Goal: Task Accomplishment & Management: Manage account settings

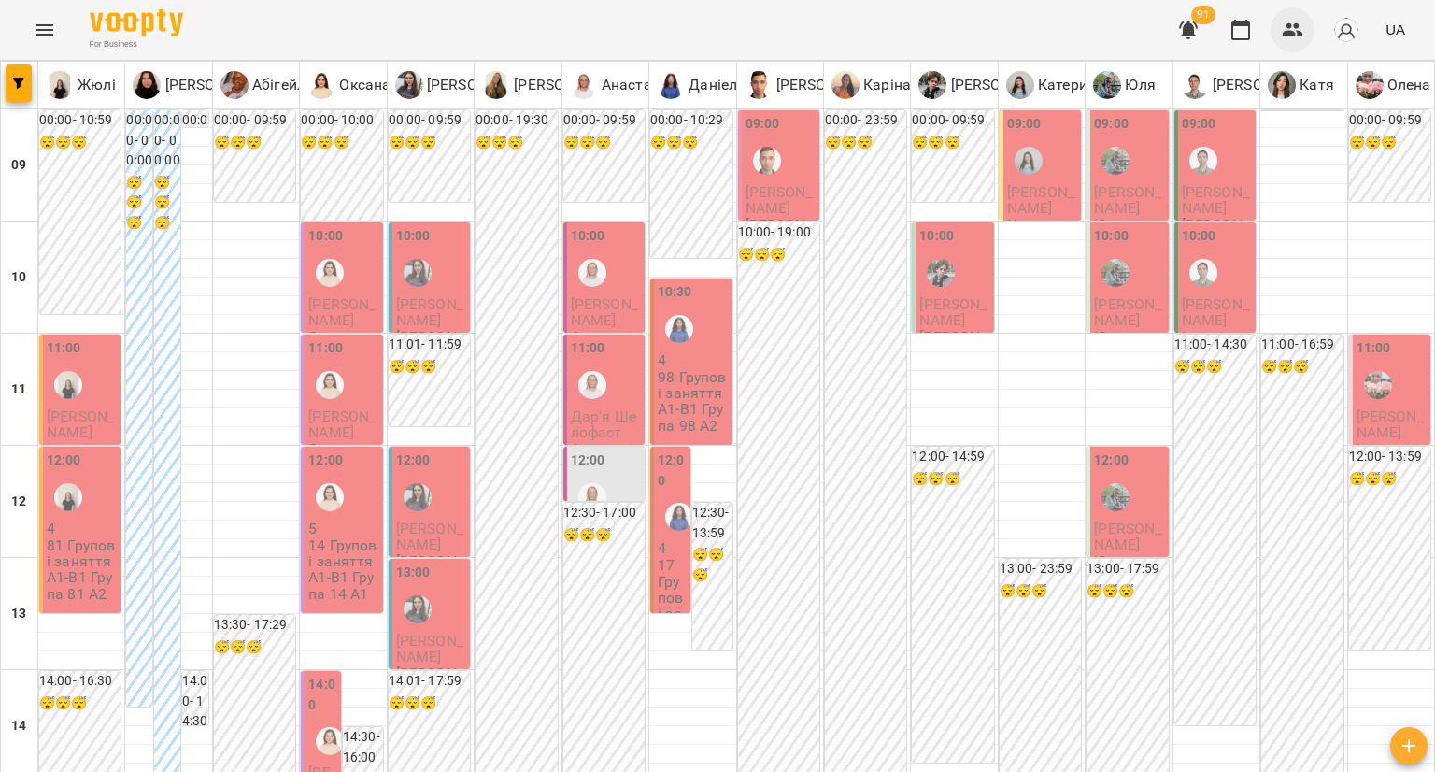
drag, startPoint x: 0, startPoint y: 0, endPoint x: 1306, endPoint y: 17, distance: 1306.0
click at [1304, 24] on button "button" at bounding box center [1292, 29] width 45 height 45
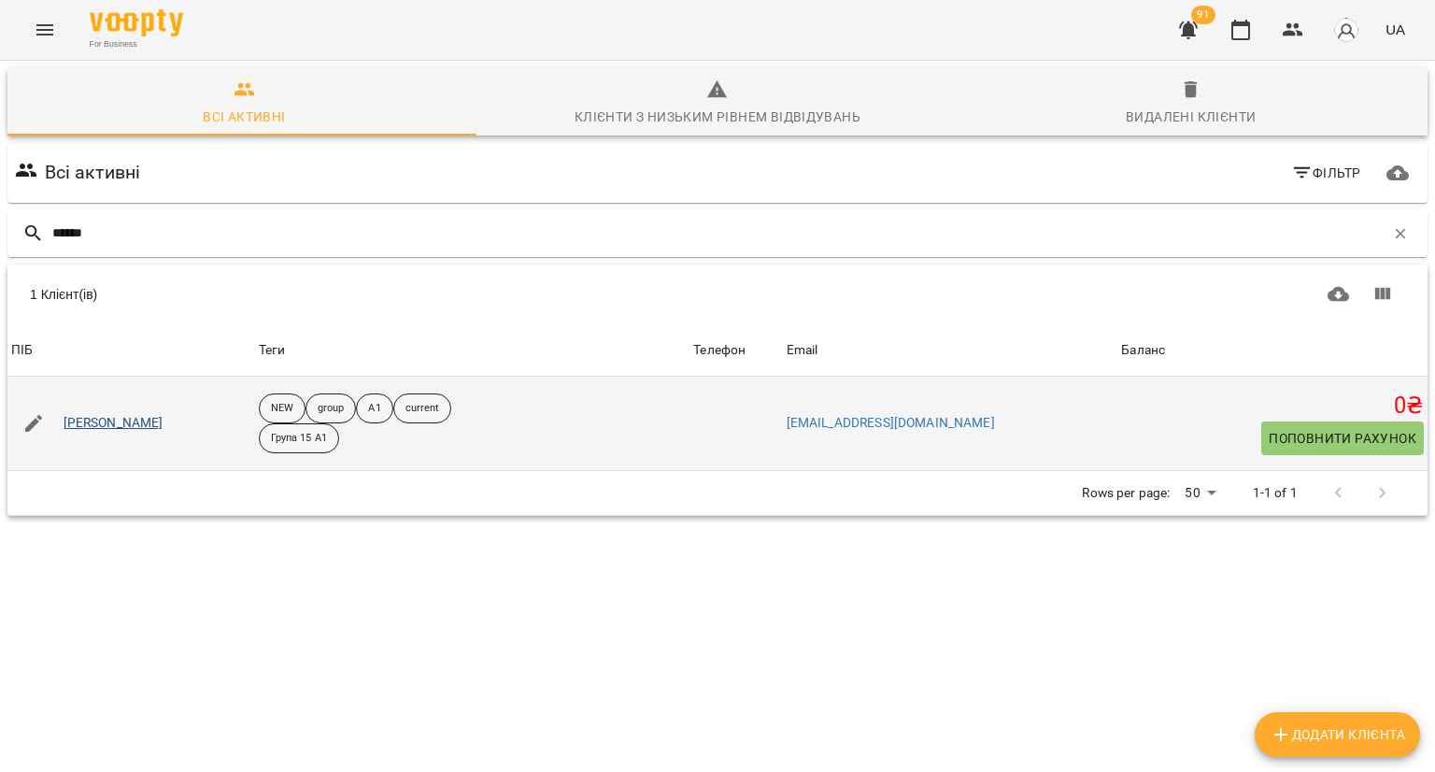
type input "******"
click at [104, 423] on link "Аліна Громко" at bounding box center [114, 423] width 100 height 19
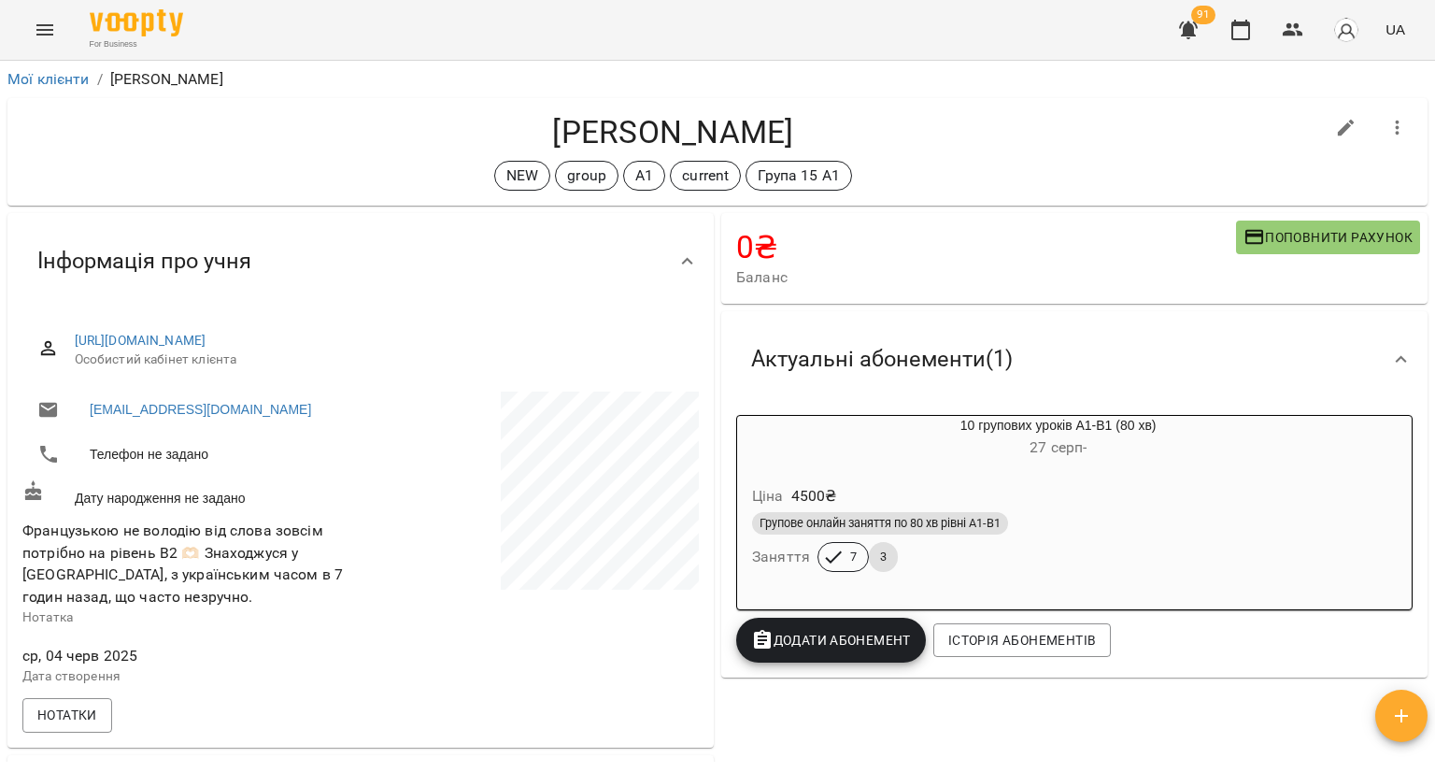
click at [1258, 218] on div "0 ₴ Баланс Поповнити рахунок" at bounding box center [1074, 258] width 706 height 91
click at [1236, 222] on button "Поповнити рахунок" at bounding box center [1328, 237] width 184 height 34
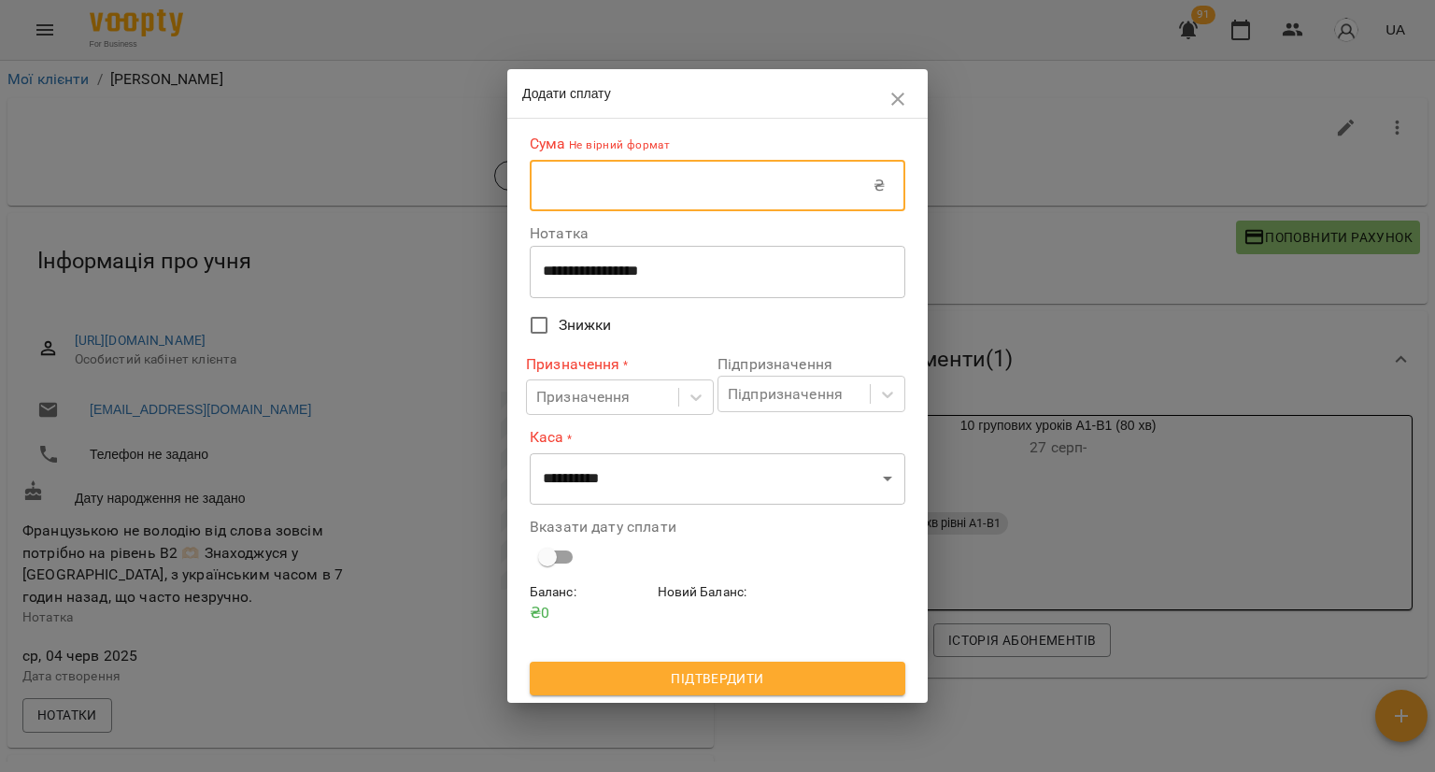
click at [665, 195] on input "text" at bounding box center [702, 186] width 344 height 52
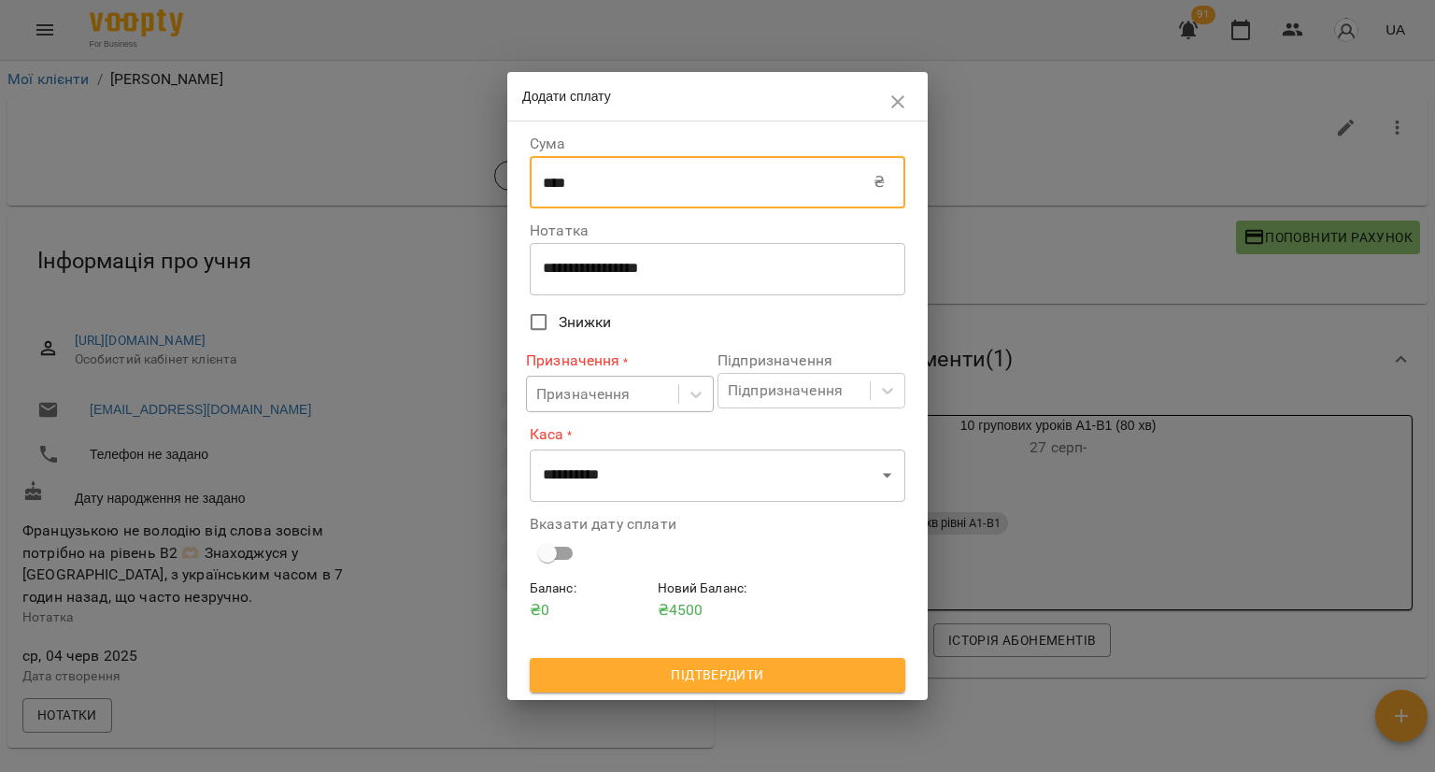
type input "****"
click at [581, 397] on div "Призначення" at bounding box center [583, 394] width 94 height 22
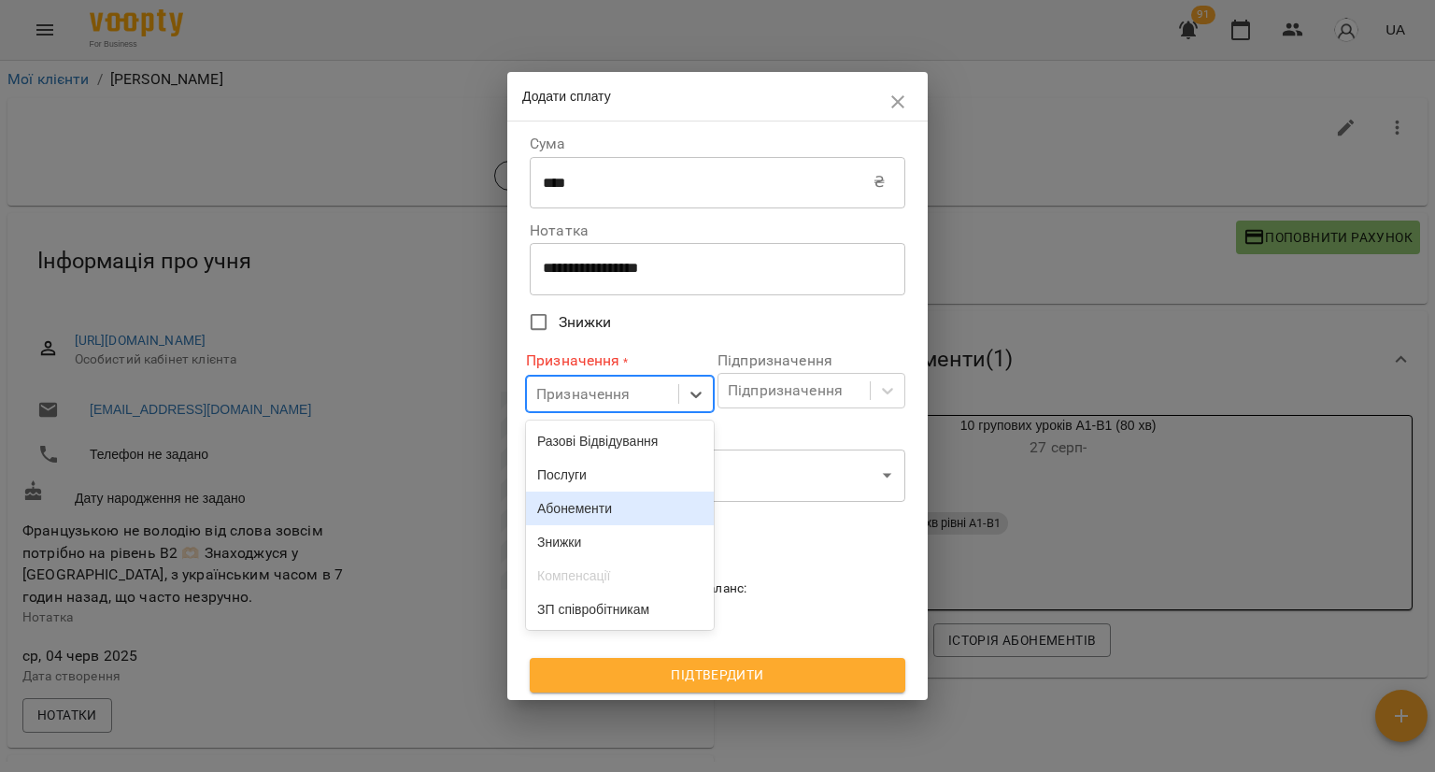
click at [598, 519] on div "Абонементи" at bounding box center [620, 508] width 188 height 34
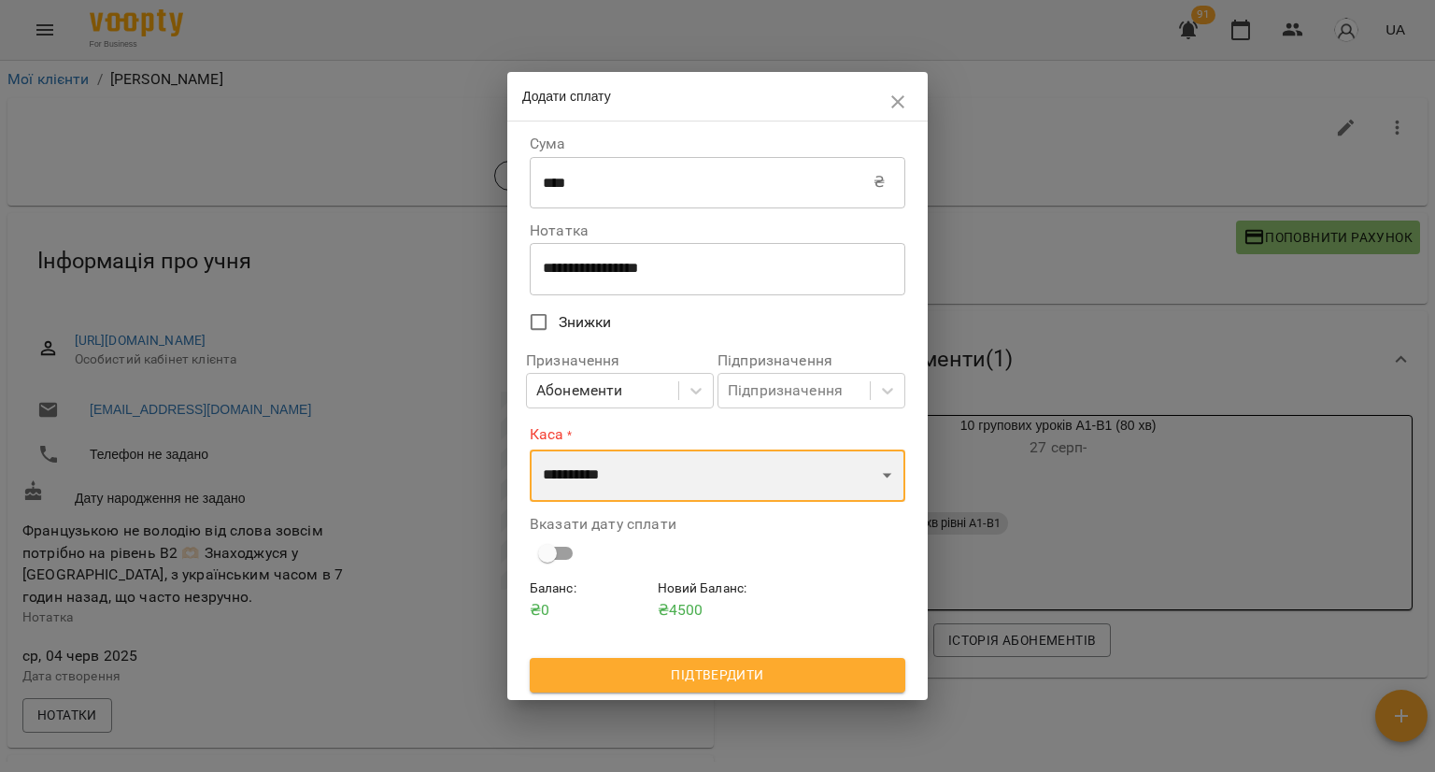
drag, startPoint x: 688, startPoint y: 481, endPoint x: 684, endPoint y: 499, distance: 18.1
click at [688, 481] on select "**********" at bounding box center [718, 475] width 376 height 52
select select "****"
click at [530, 449] on select "**********" at bounding box center [718, 475] width 376 height 52
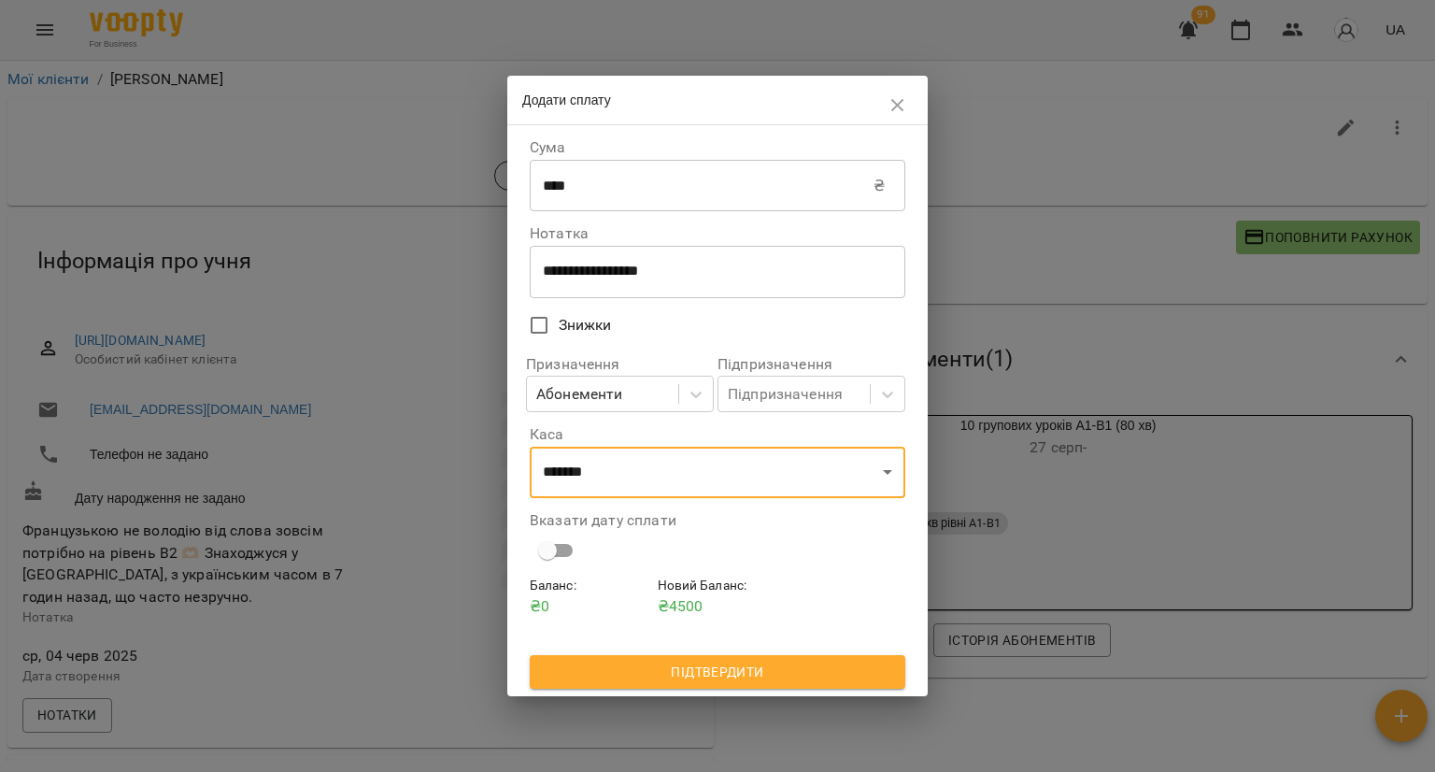
click at [618, 677] on span "Підтвердити" at bounding box center [718, 671] width 346 height 22
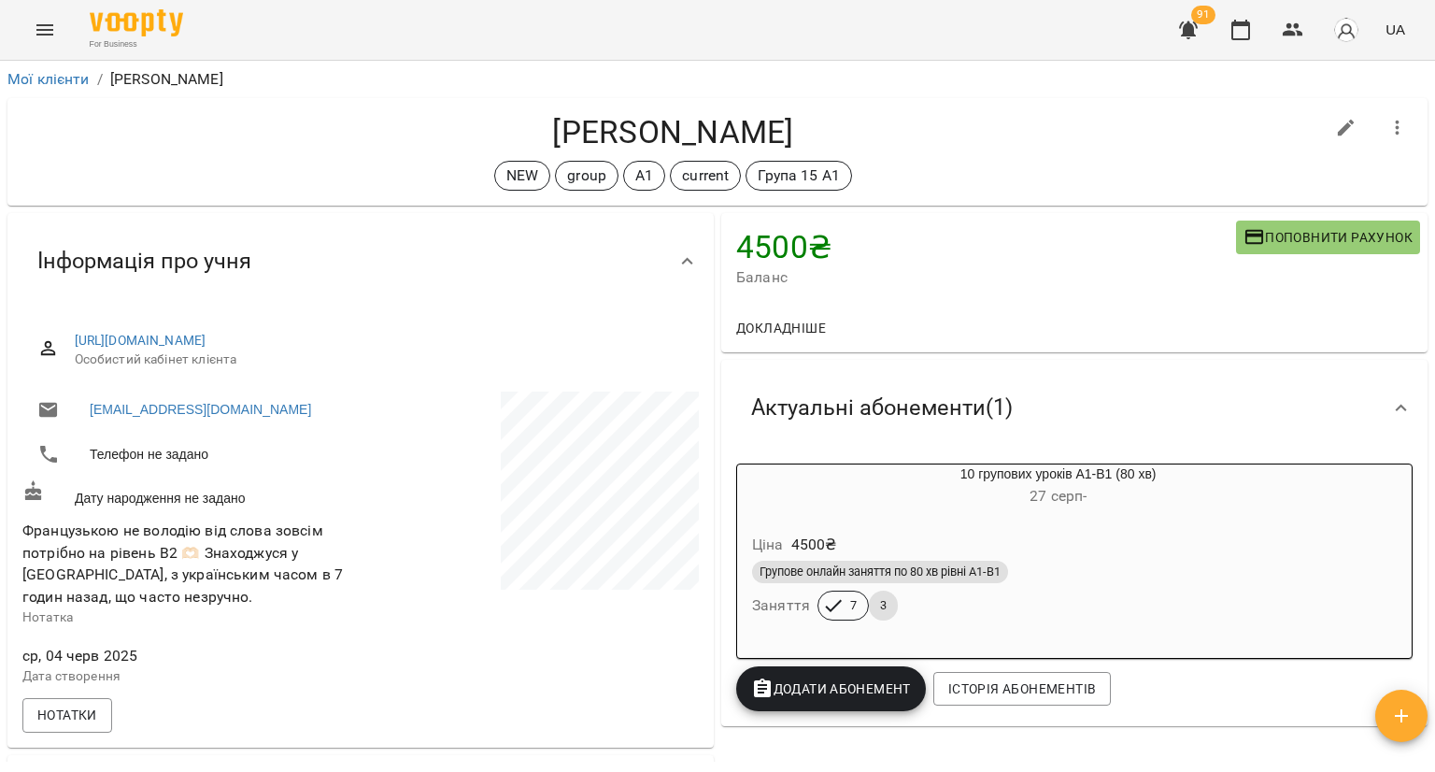
click at [788, 691] on span "Додати Абонемент" at bounding box center [831, 688] width 160 height 22
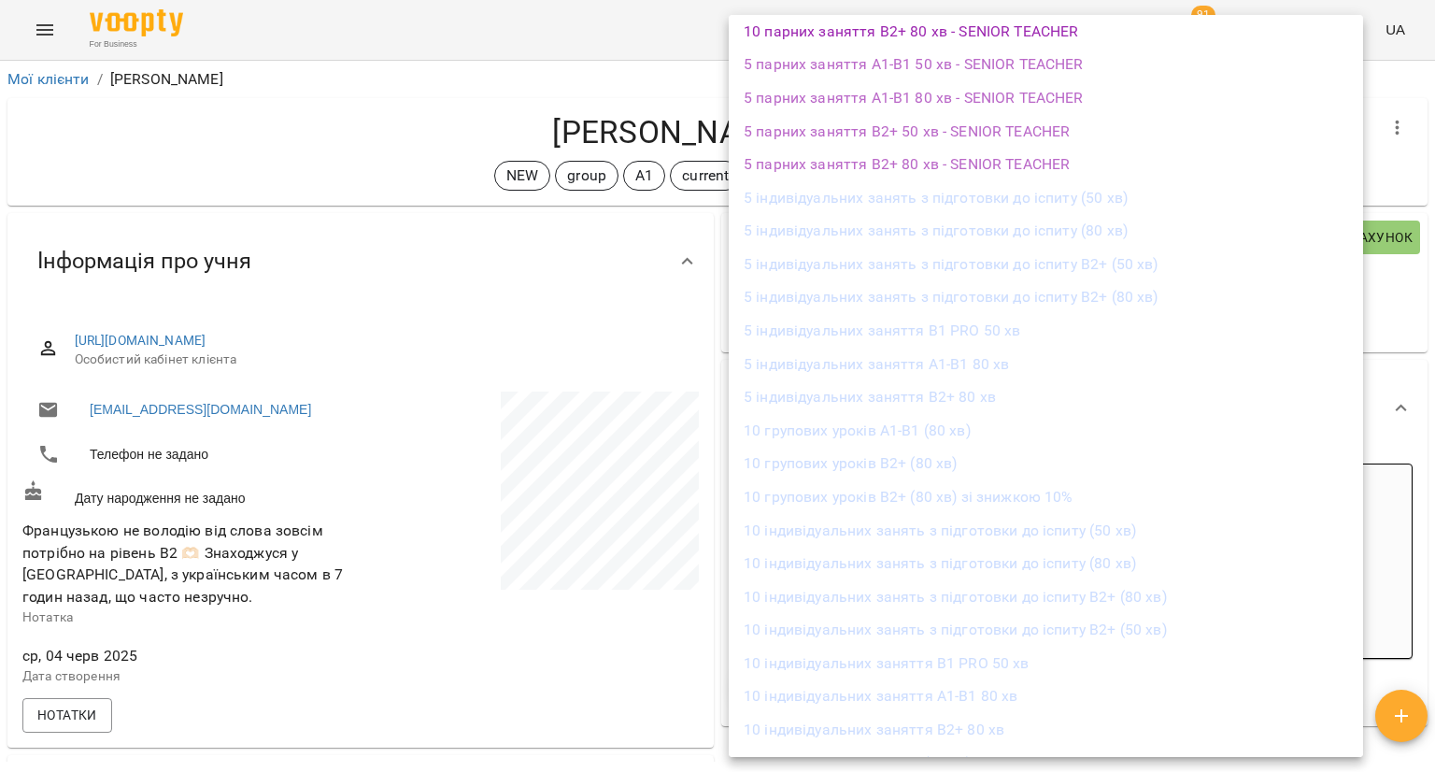
scroll to position [1671, 0]
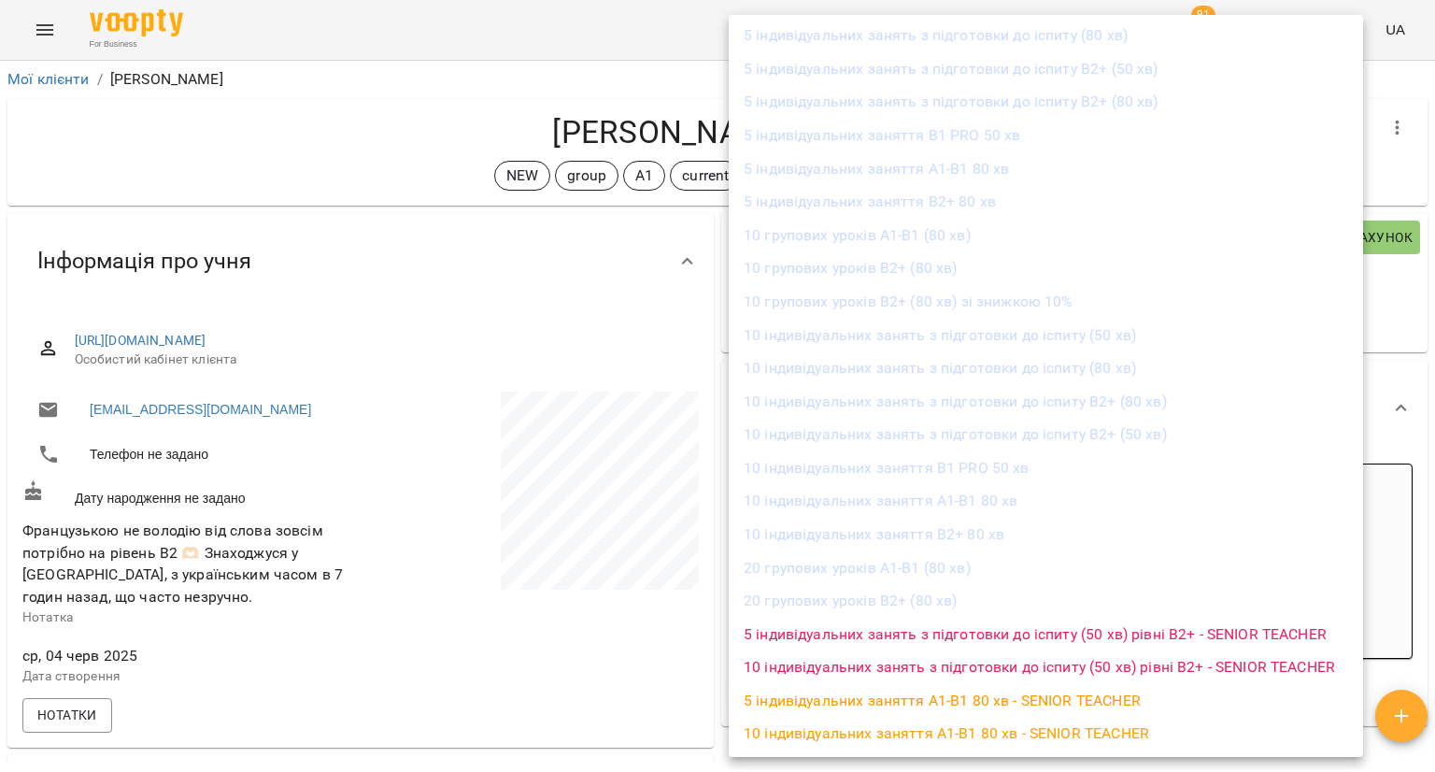
click at [902, 243] on li "10 групових уроків А1-В1 (80 хв)" at bounding box center [1046, 236] width 634 height 34
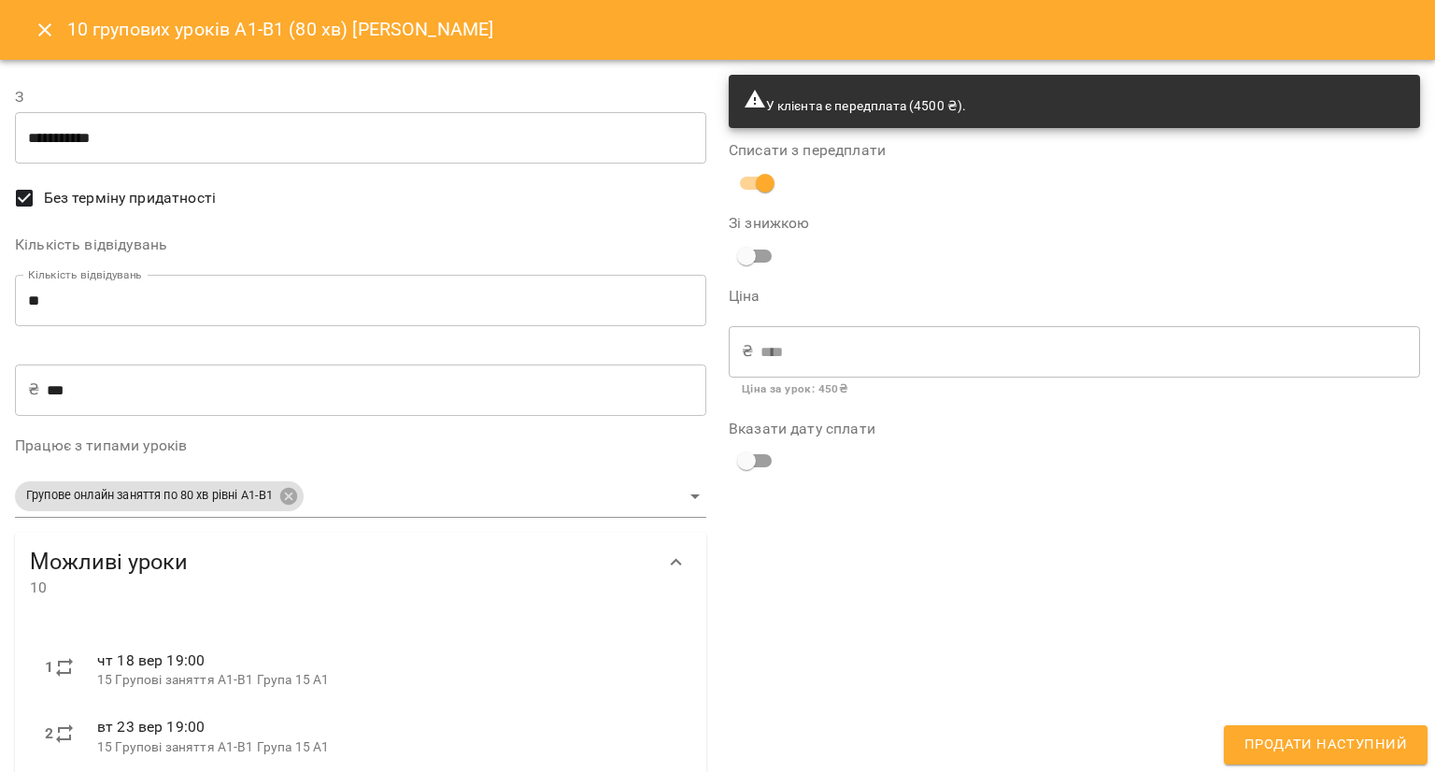
click at [532, 125] on input "**********" at bounding box center [360, 138] width 691 height 52
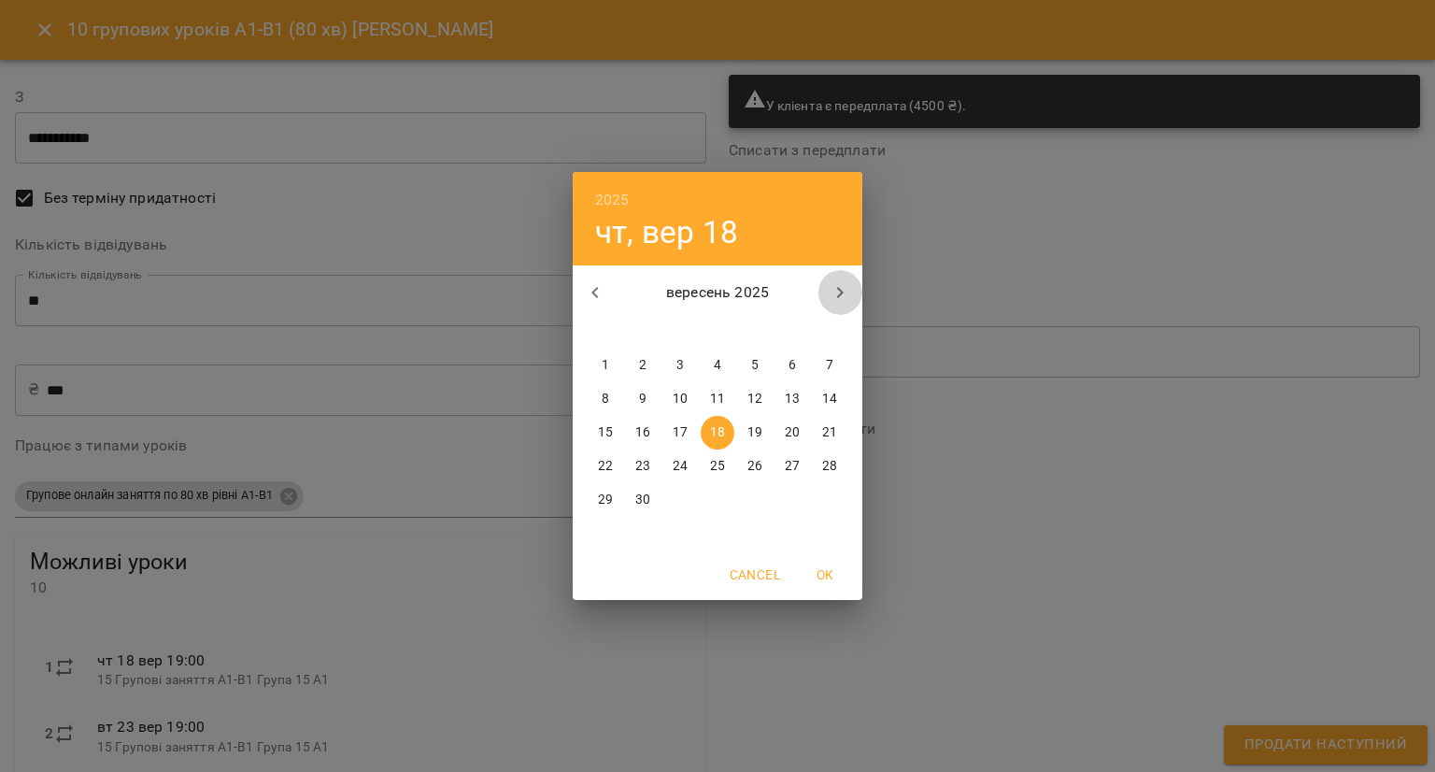
click at [837, 295] on icon "button" at bounding box center [840, 292] width 22 height 22
click at [682, 372] on p "1" at bounding box center [679, 365] width 7 height 19
type input "**********"
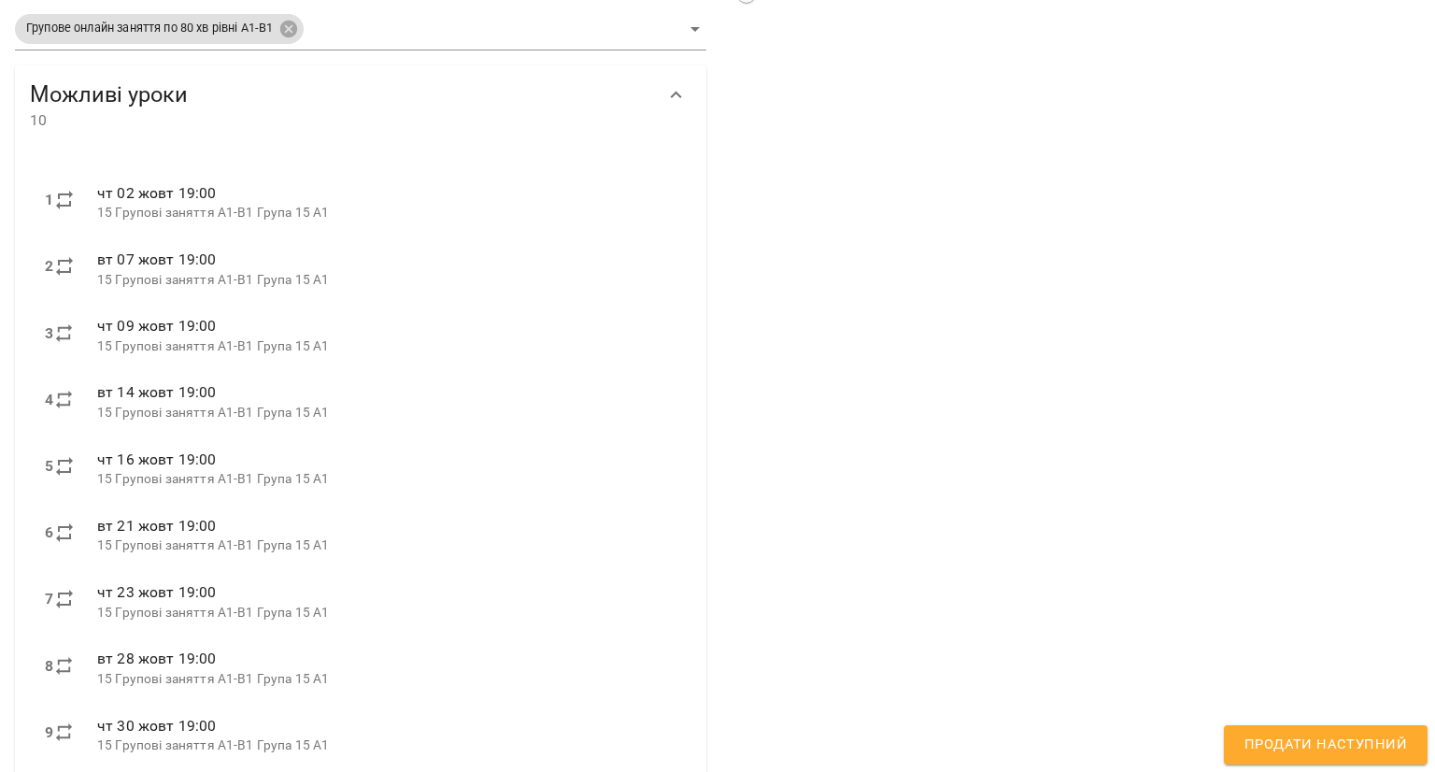
scroll to position [574, 0]
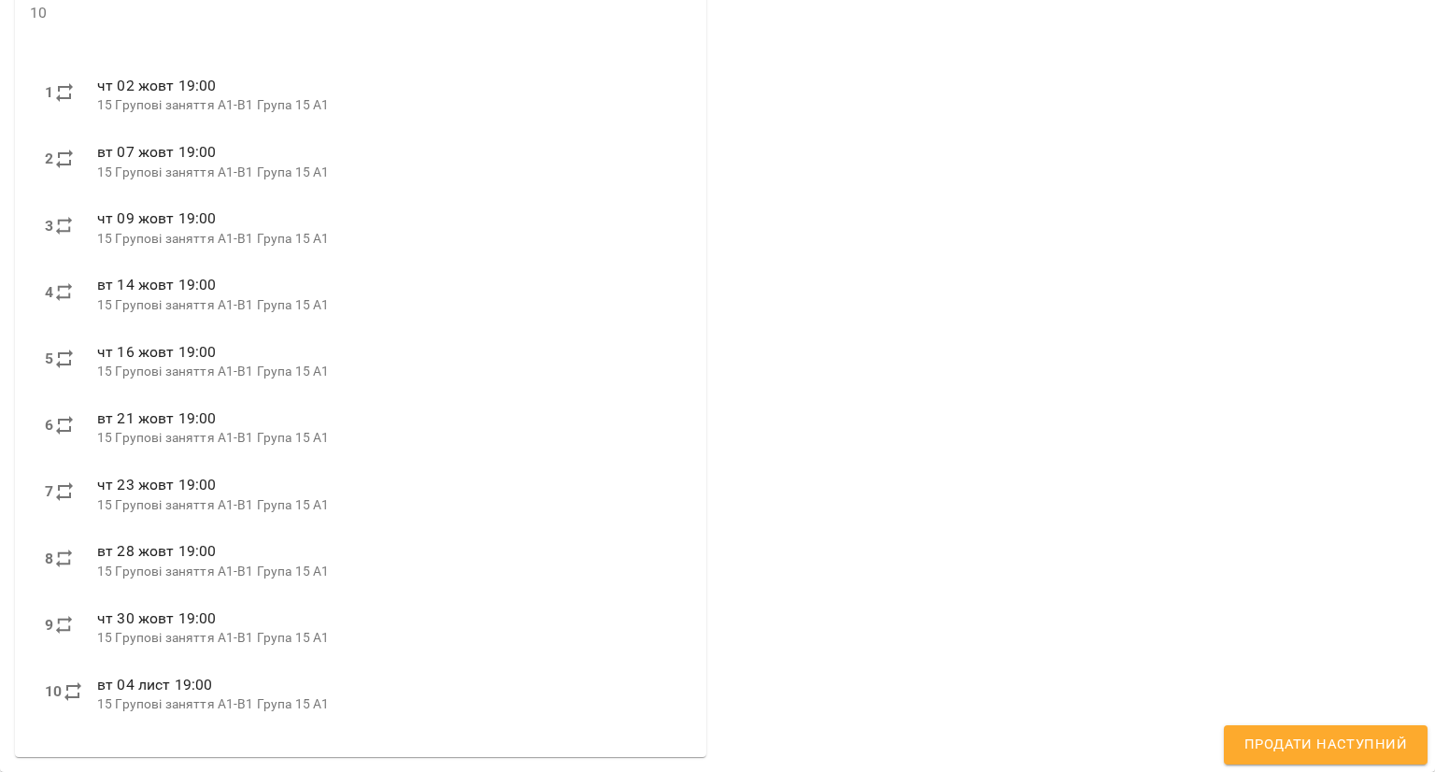
click at [1368, 734] on span "Продати наступний" at bounding box center [1325, 744] width 163 height 24
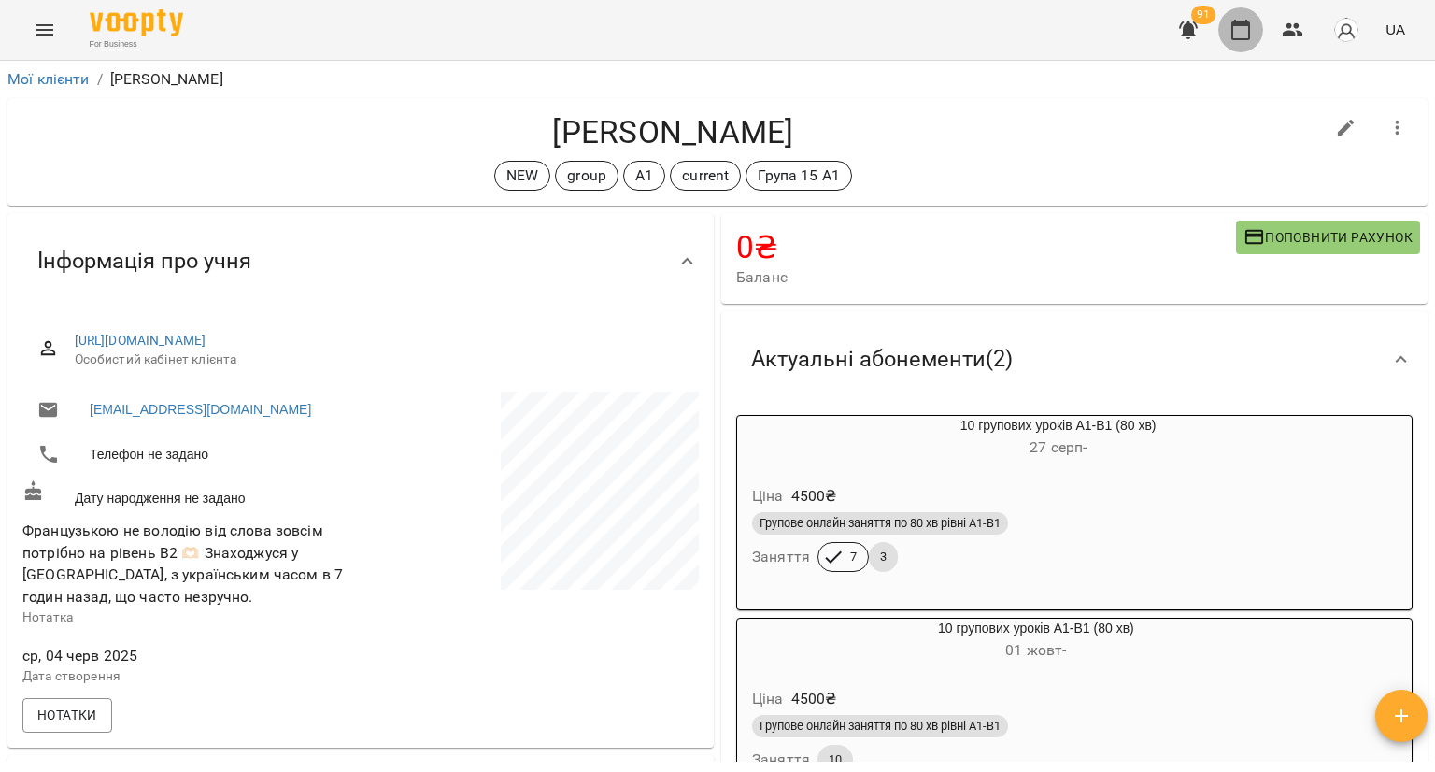
click at [1230, 27] on icon "button" at bounding box center [1240, 30] width 22 height 22
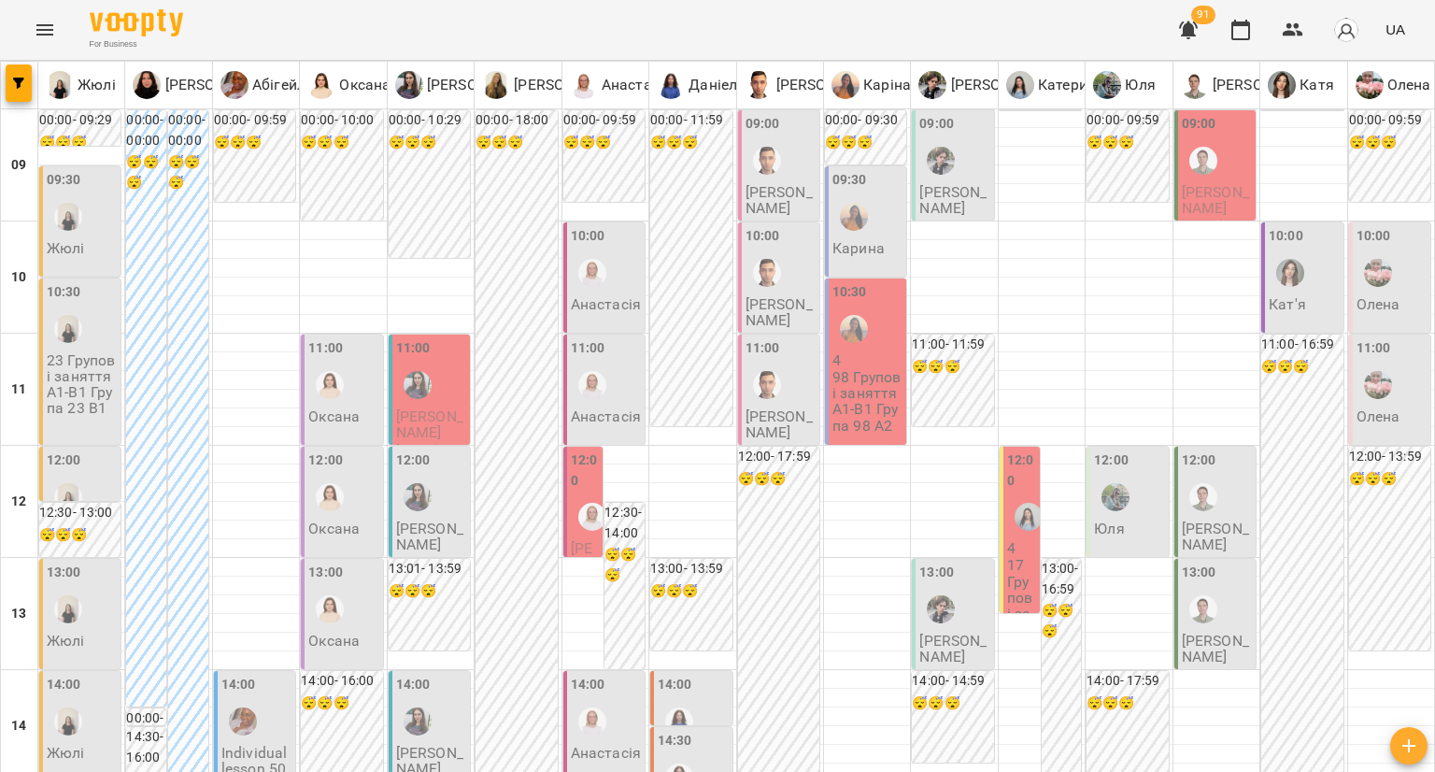
type input "**********"
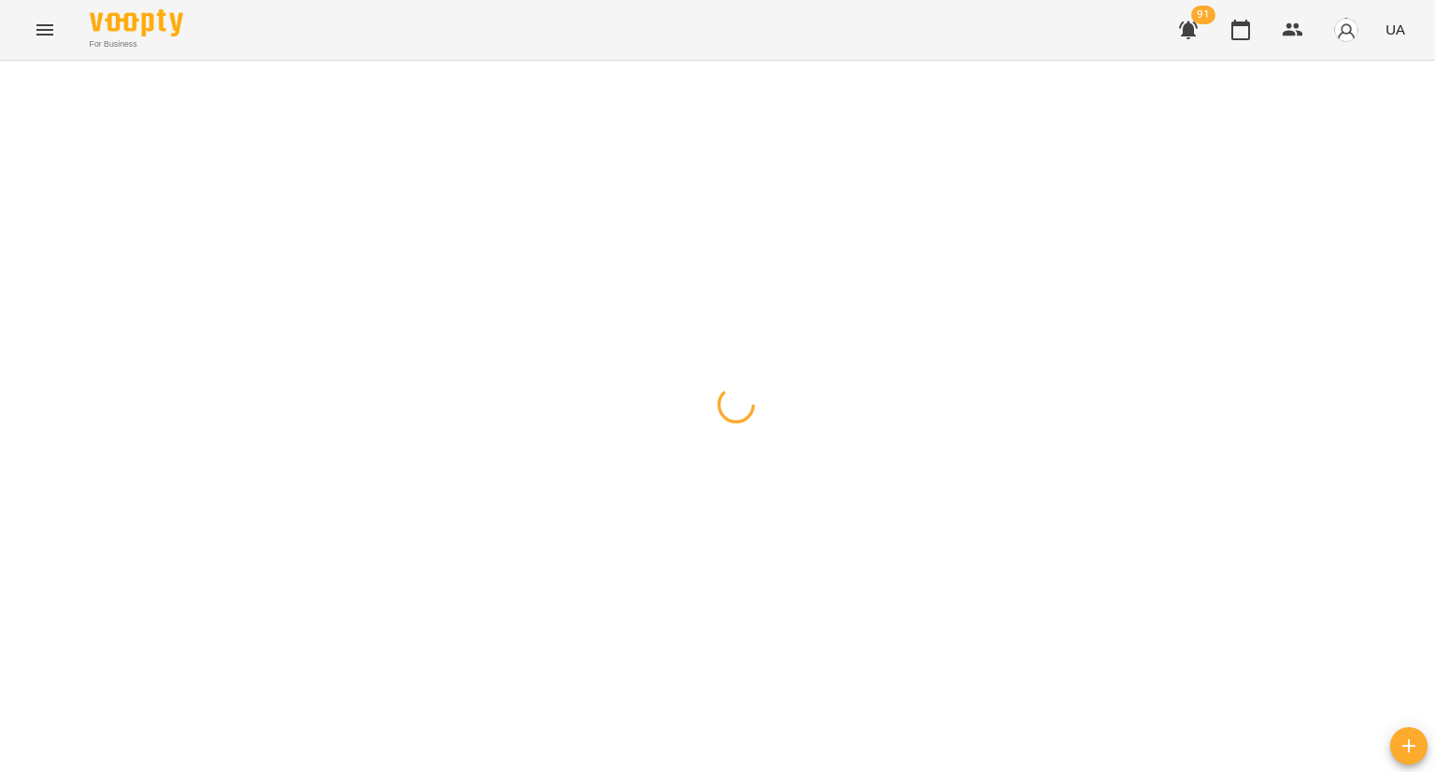
click at [815, 61] on div at bounding box center [717, 61] width 1435 height 0
click at [816, 61] on div at bounding box center [717, 61] width 1435 height 0
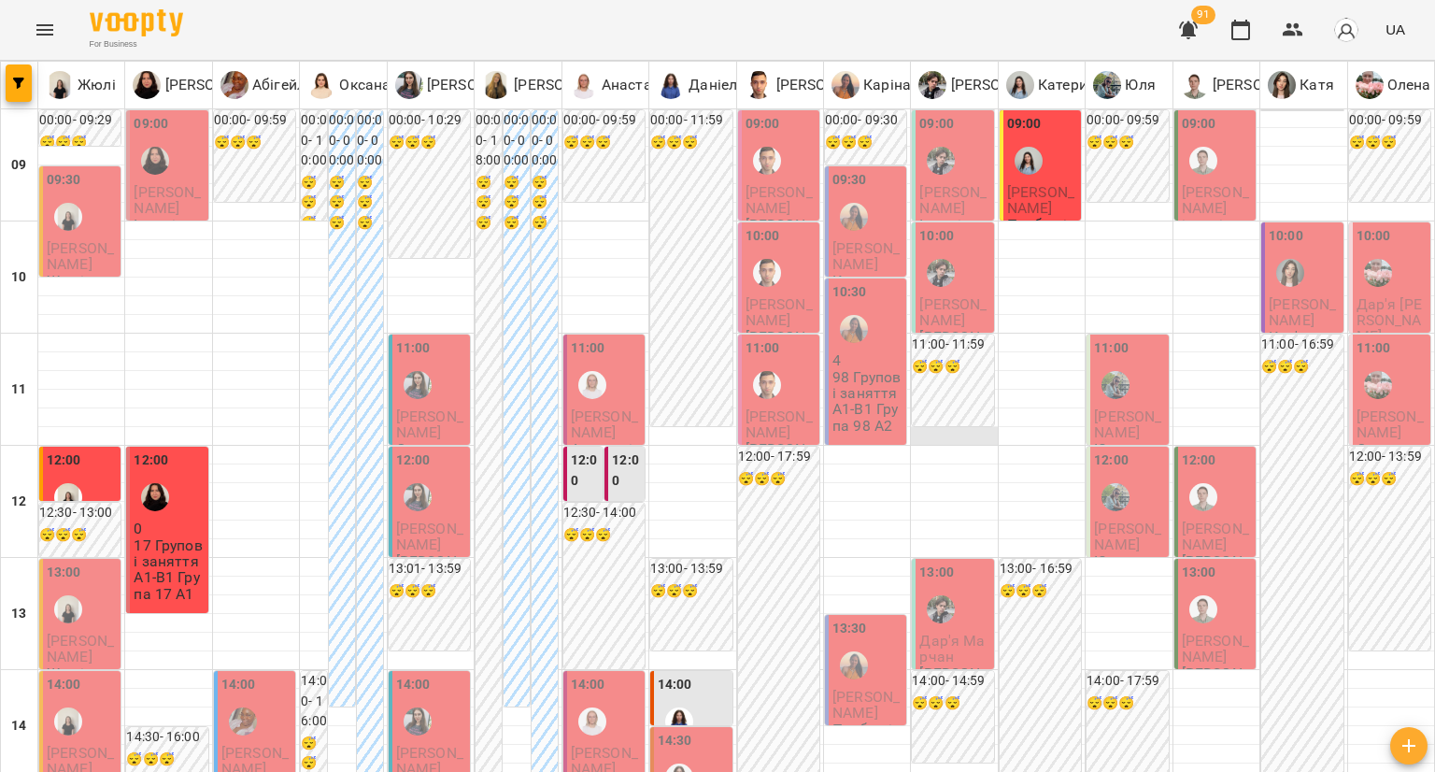
scroll to position [280, 0]
type input "**********"
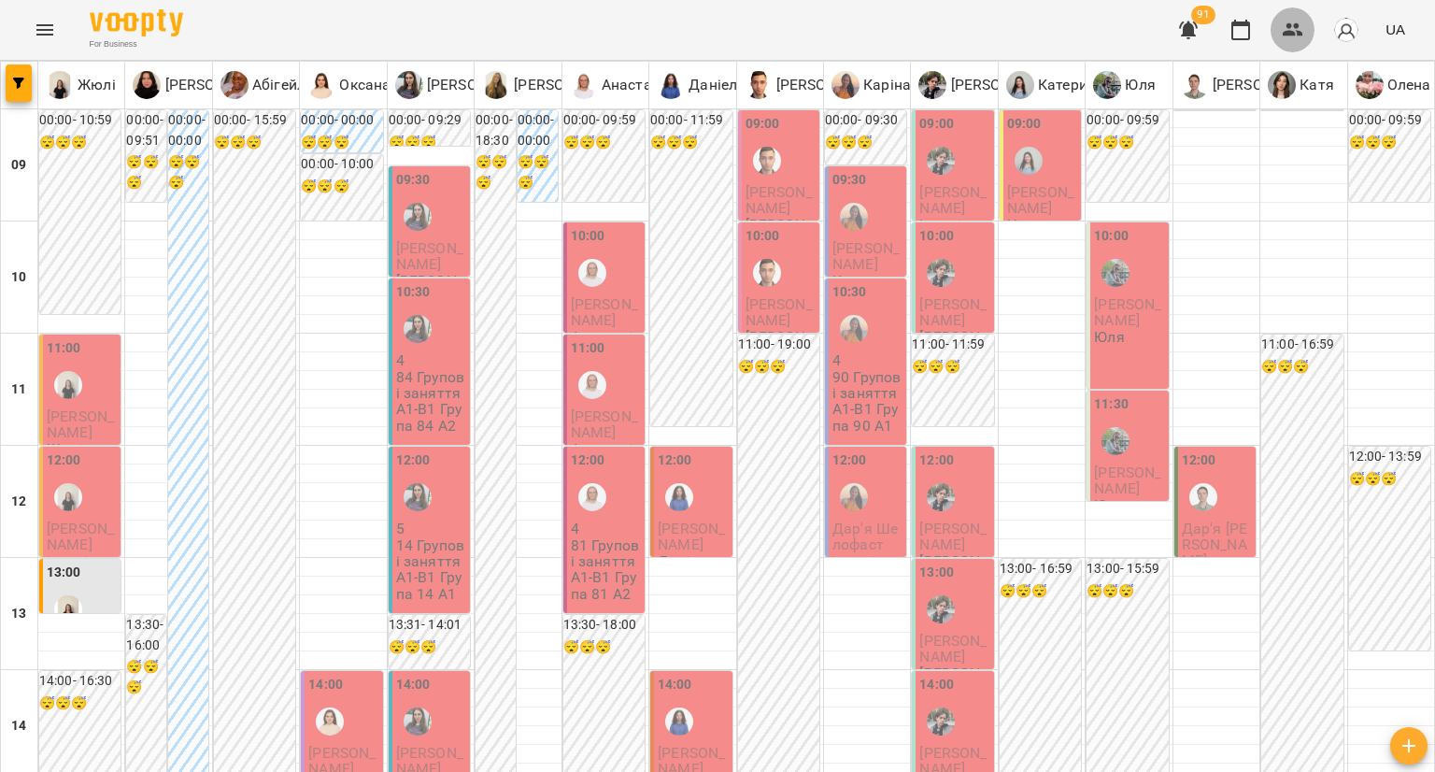
click at [1308, 30] on button "button" at bounding box center [1292, 29] width 45 height 45
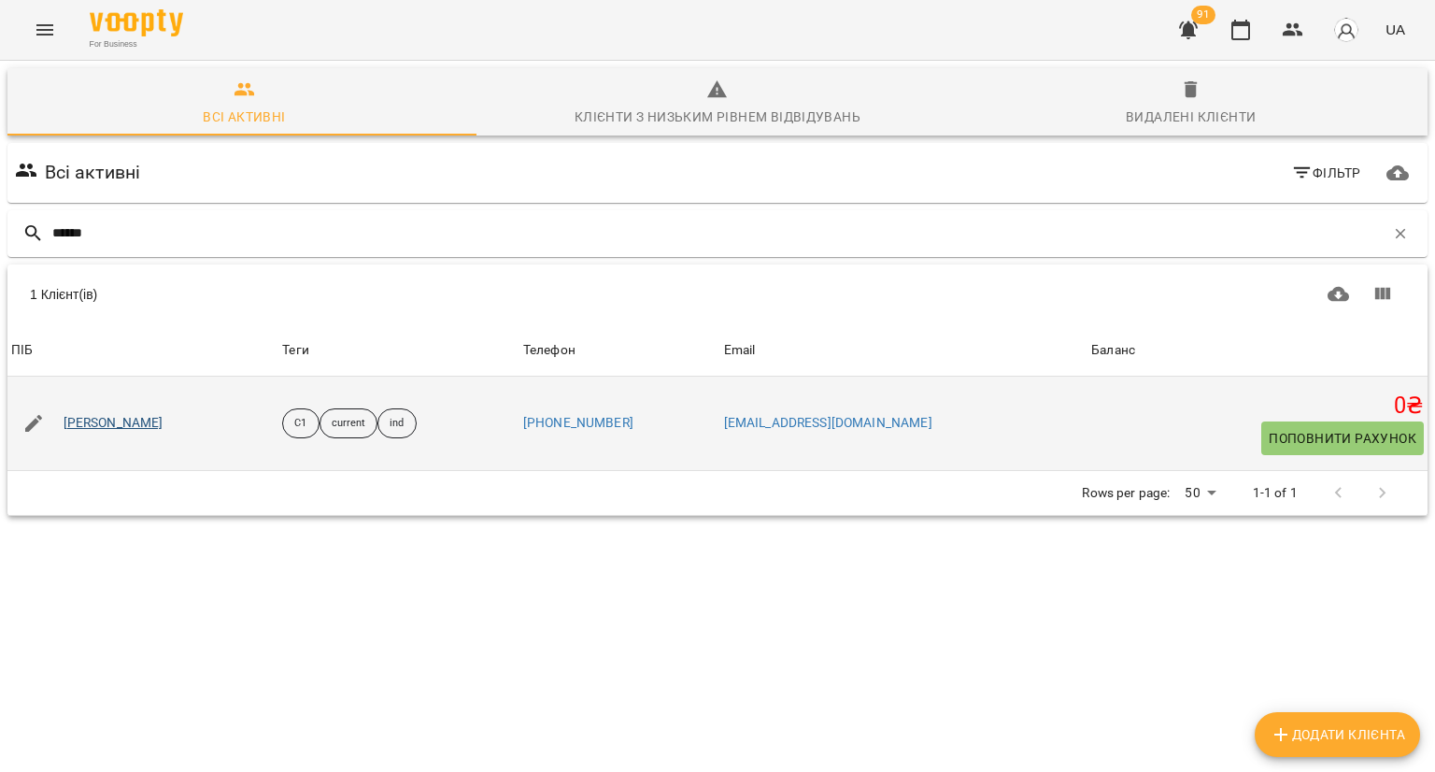
type input "******"
click at [112, 416] on link "[PERSON_NAME]" at bounding box center [114, 423] width 100 height 19
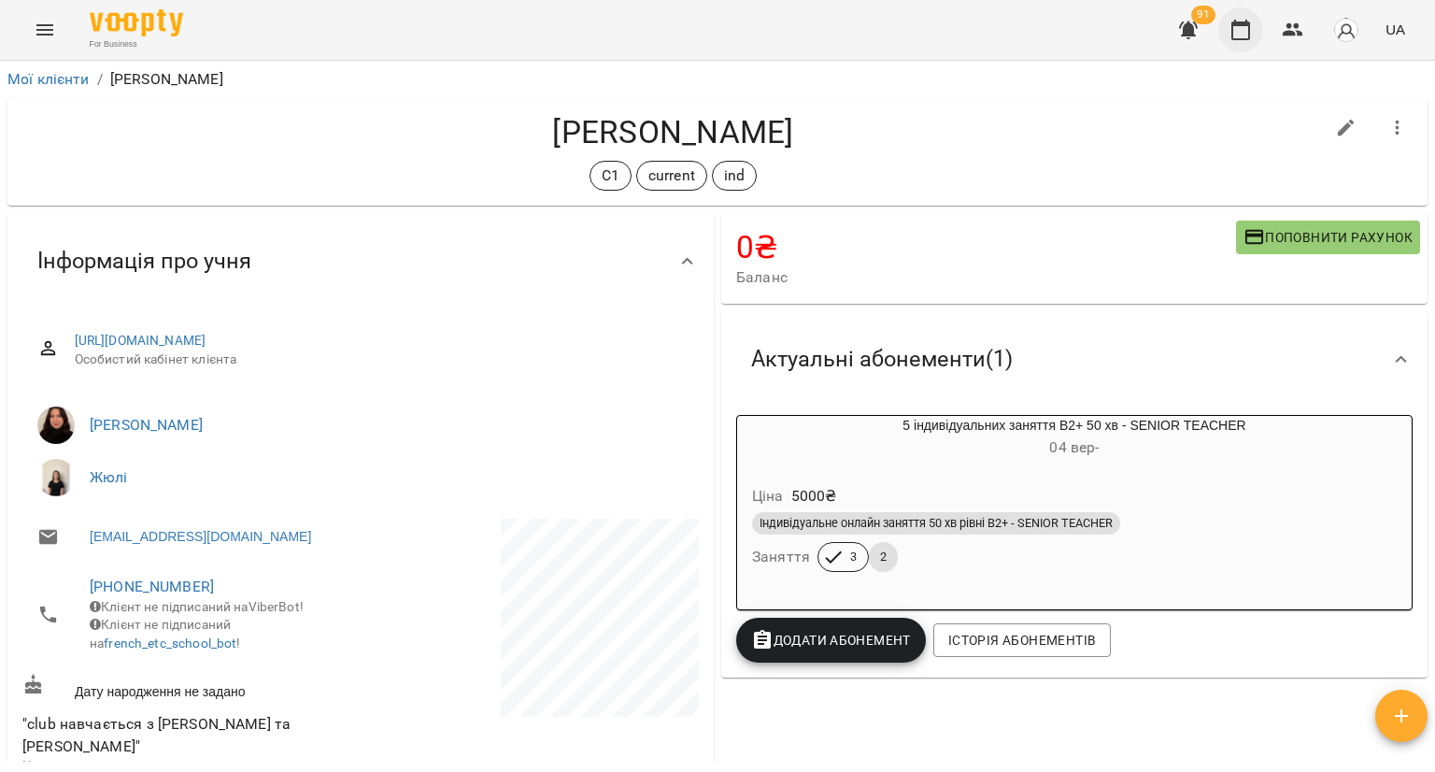
click at [1223, 38] on button "button" at bounding box center [1240, 29] width 45 height 45
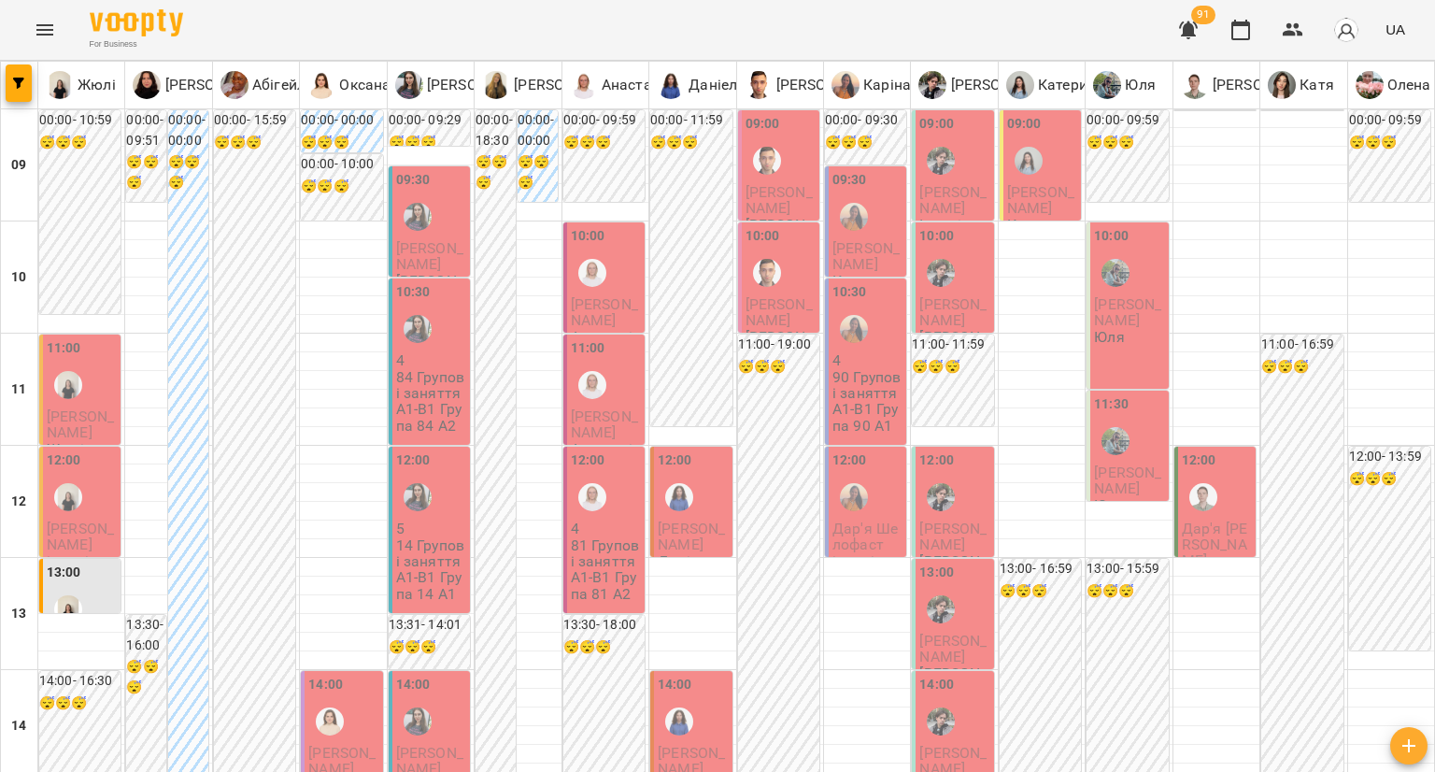
scroll to position [280, 0]
type input "**********"
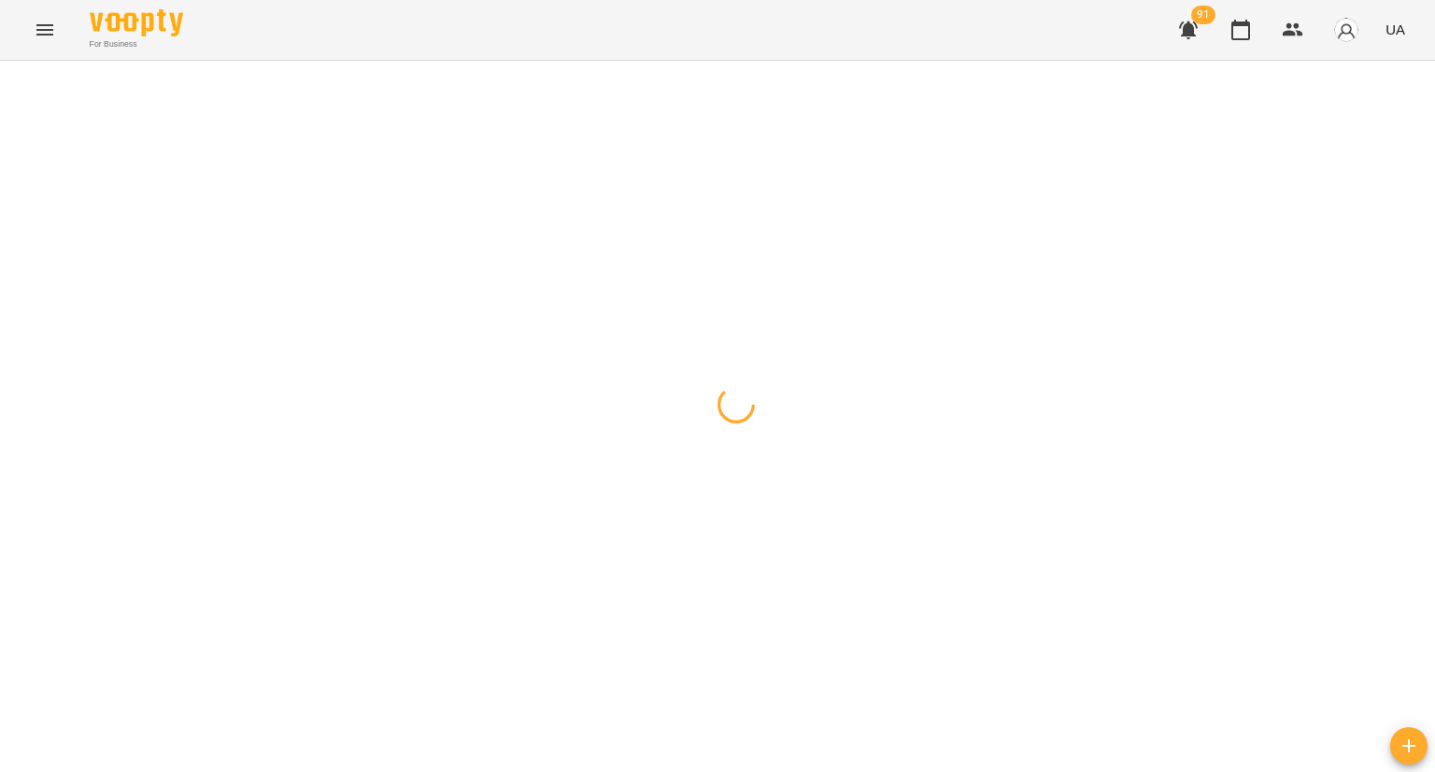
click at [822, 61] on div at bounding box center [717, 61] width 1435 height 0
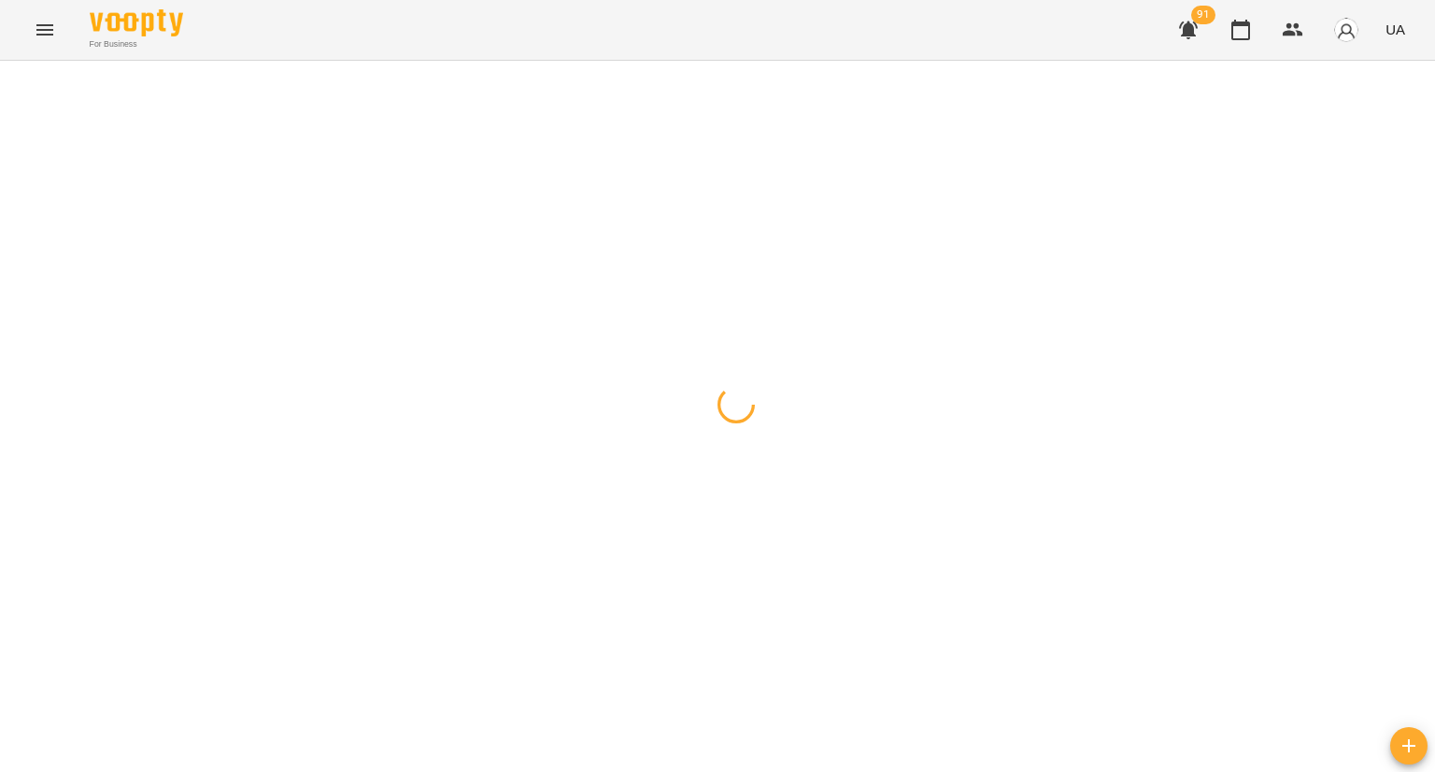
click at [822, 61] on div at bounding box center [717, 61] width 1435 height 0
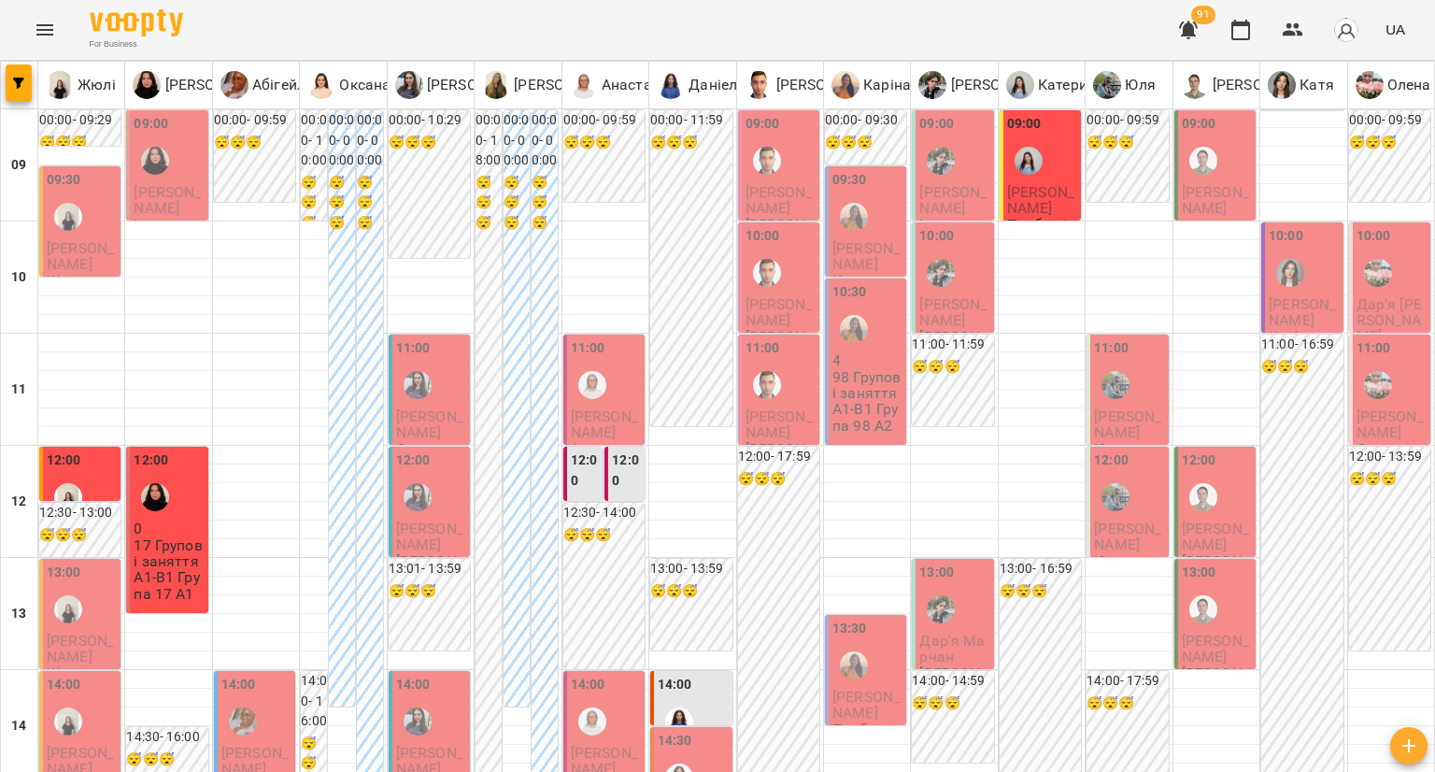
scroll to position [841, 0]
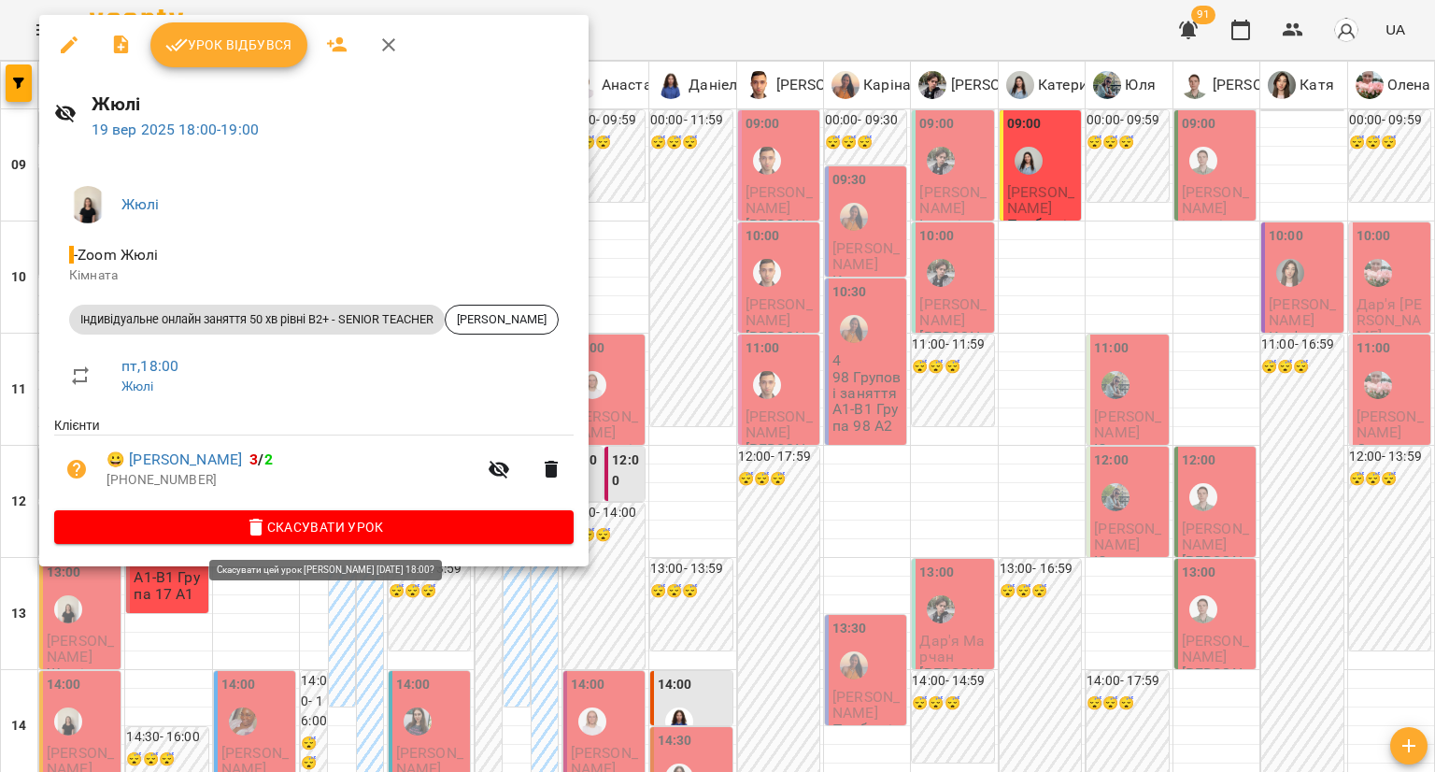
click at [276, 526] on span "Скасувати Урок" at bounding box center [313, 527] width 489 height 22
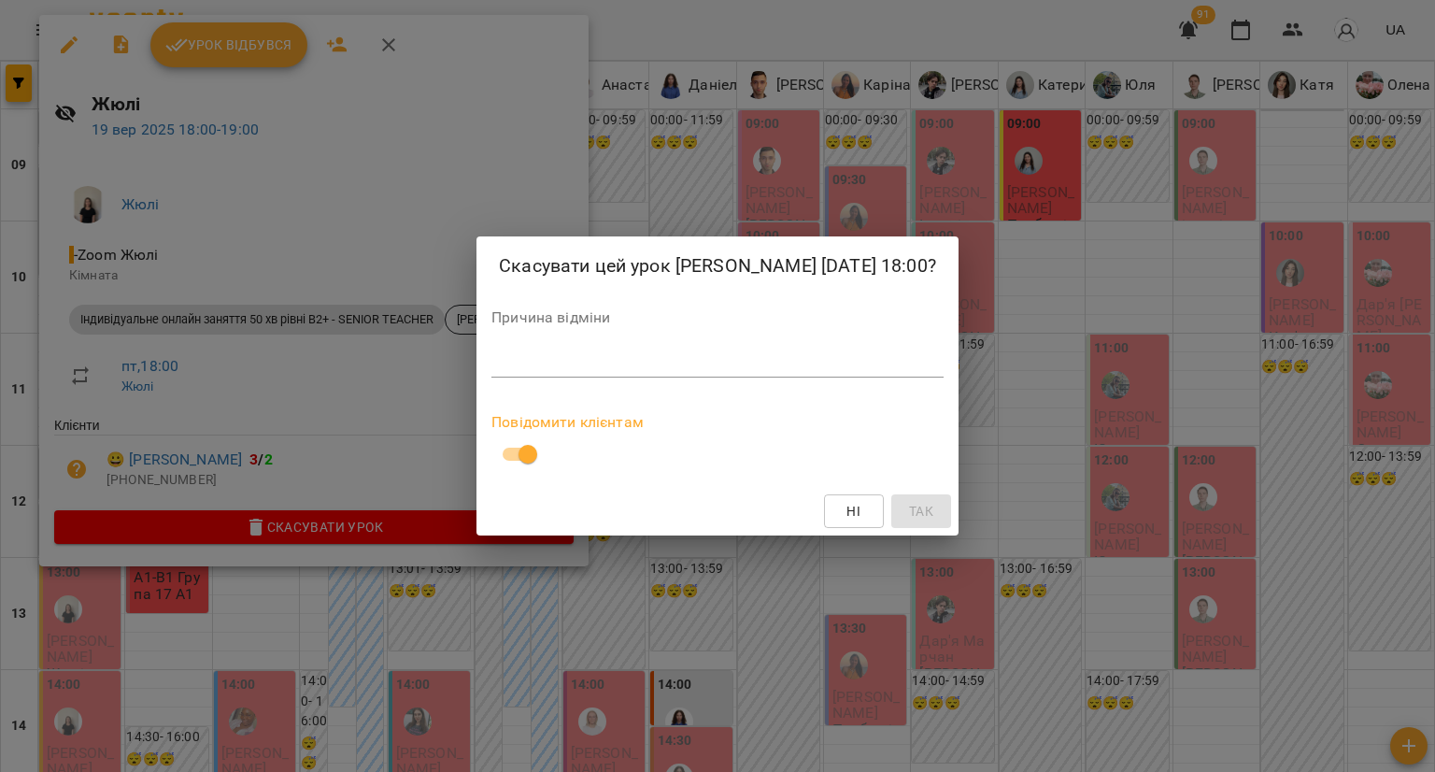
click at [573, 370] on textarea at bounding box center [717, 362] width 452 height 18
click at [562, 355] on textarea at bounding box center [717, 362] width 452 height 18
click at [906, 507] on span "Так" at bounding box center [921, 511] width 30 height 22
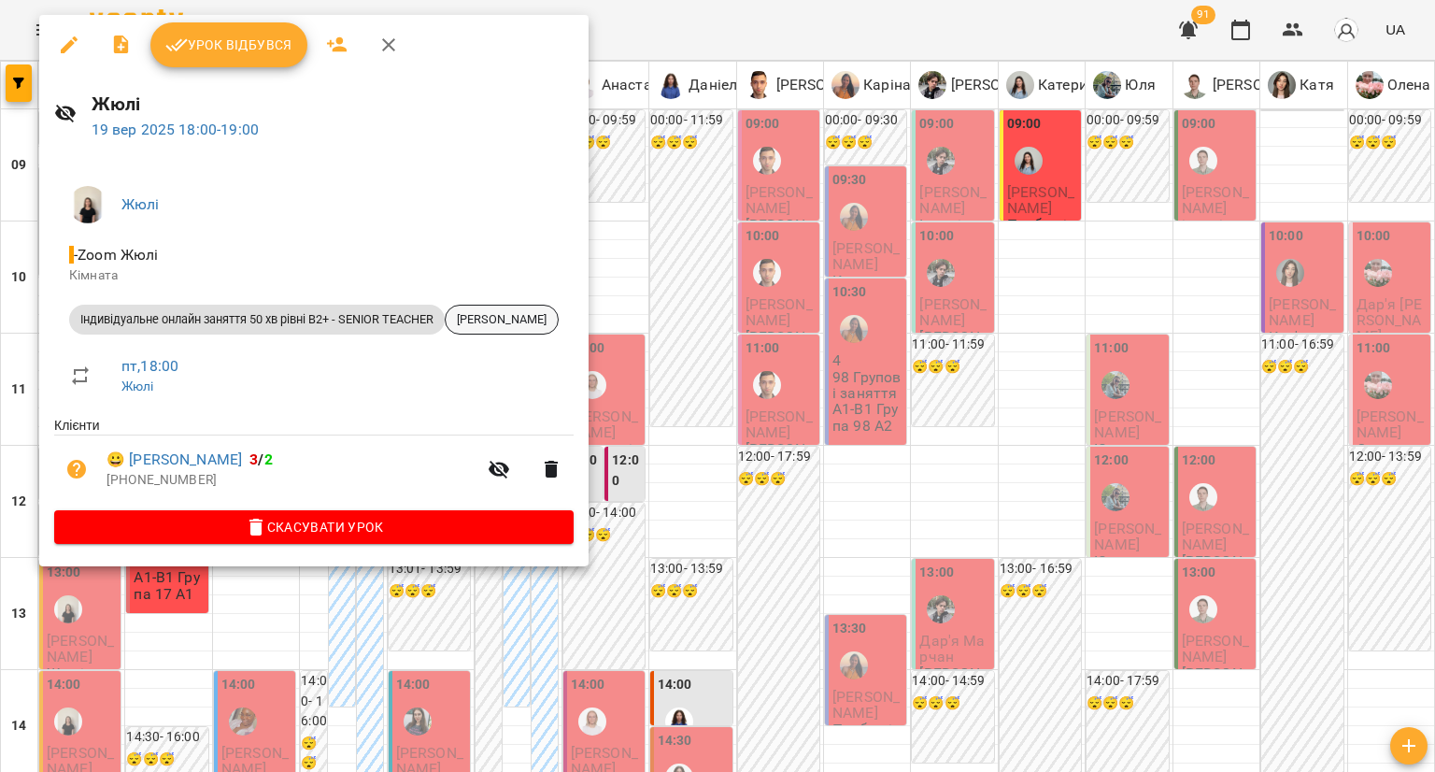
click at [521, 319] on span "[PERSON_NAME]" at bounding box center [502, 319] width 112 height 17
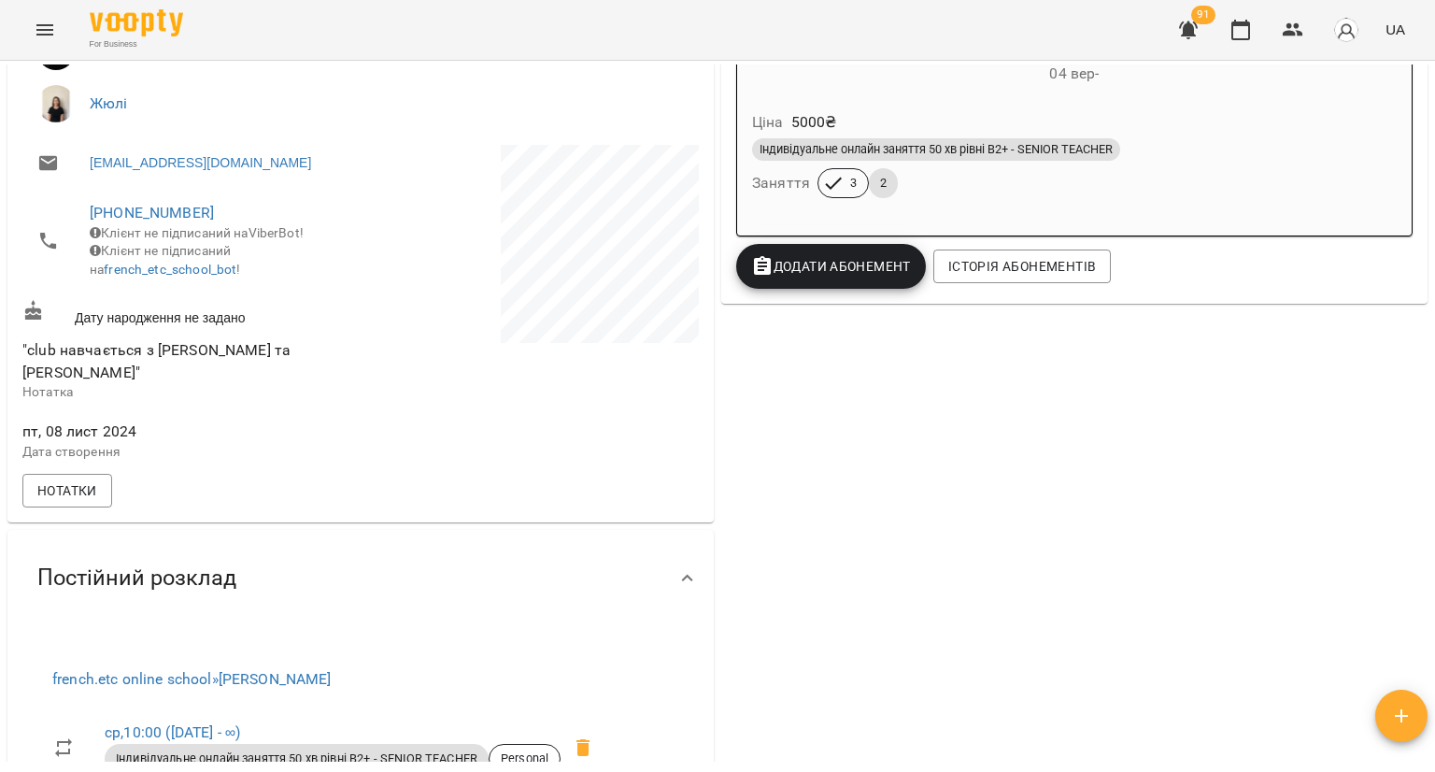
scroll to position [560, 0]
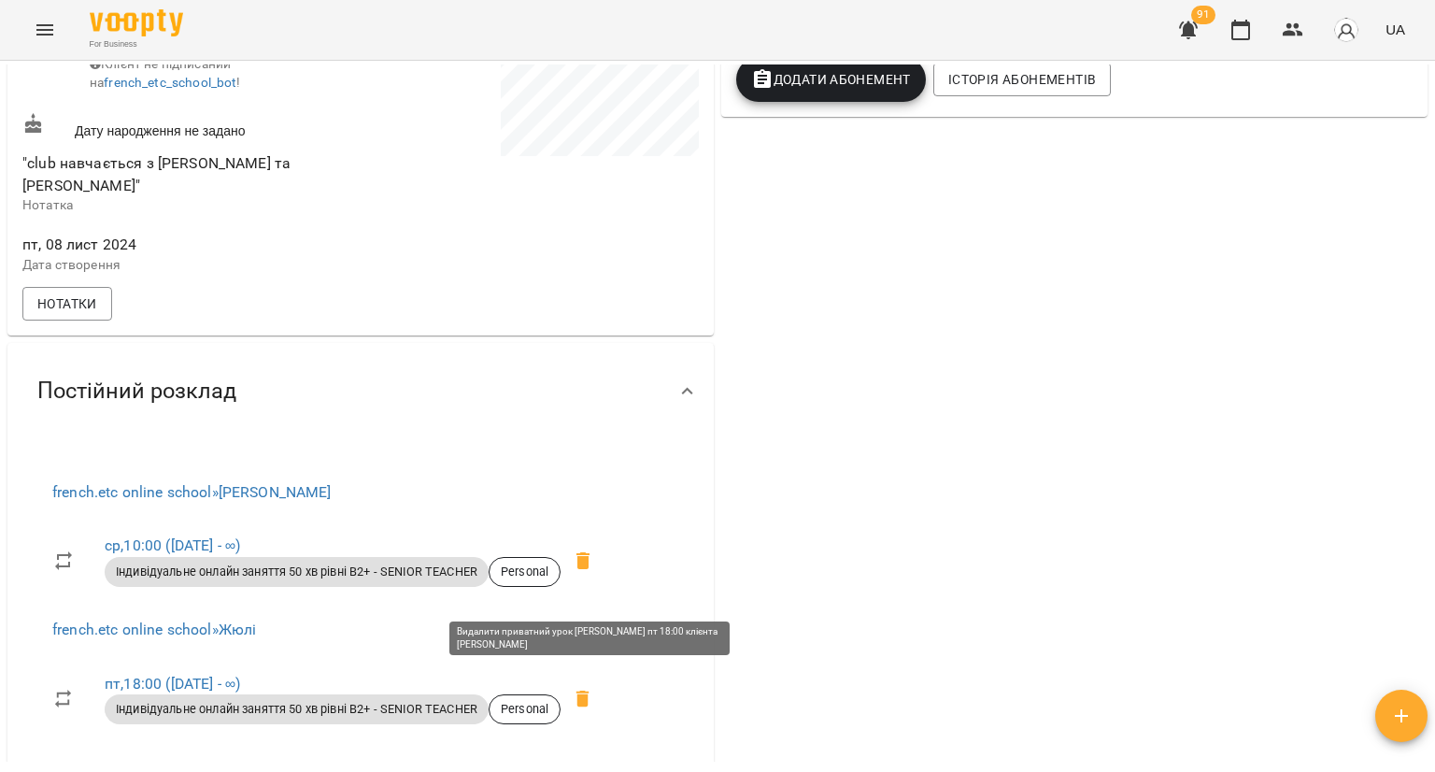
click at [588, 705] on span at bounding box center [582, 698] width 45 height 45
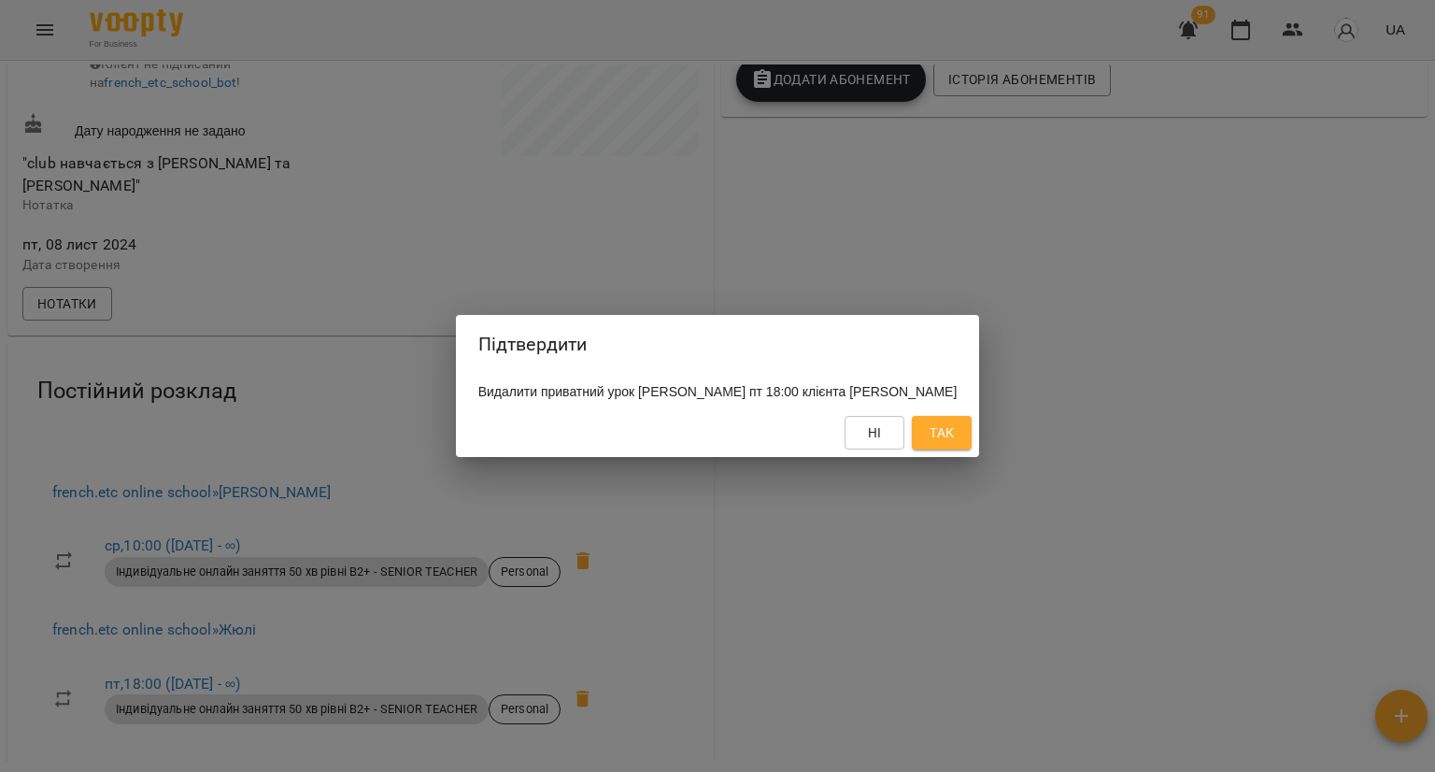
click at [935, 446] on button "Так" at bounding box center [942, 433] width 60 height 34
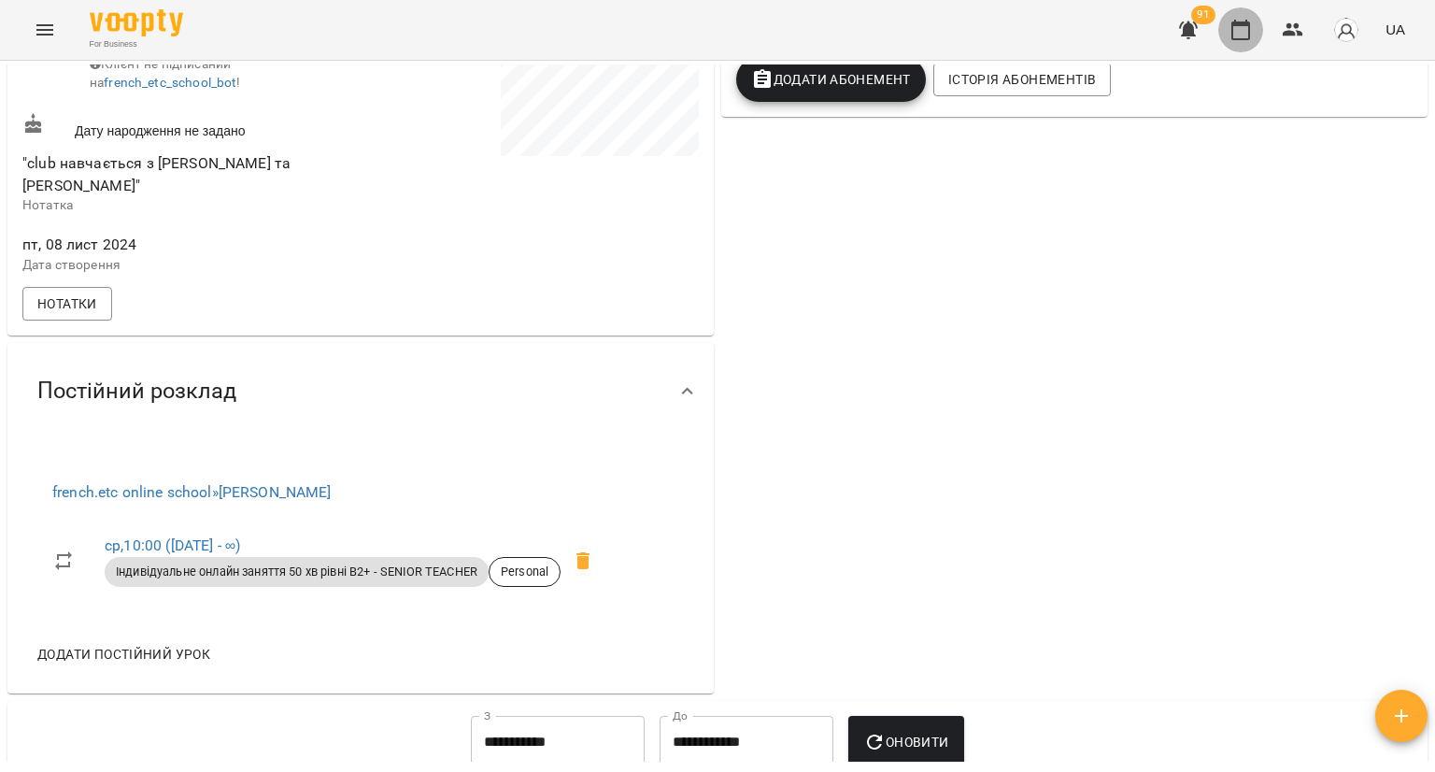
click at [1248, 30] on icon "button" at bounding box center [1240, 30] width 22 height 22
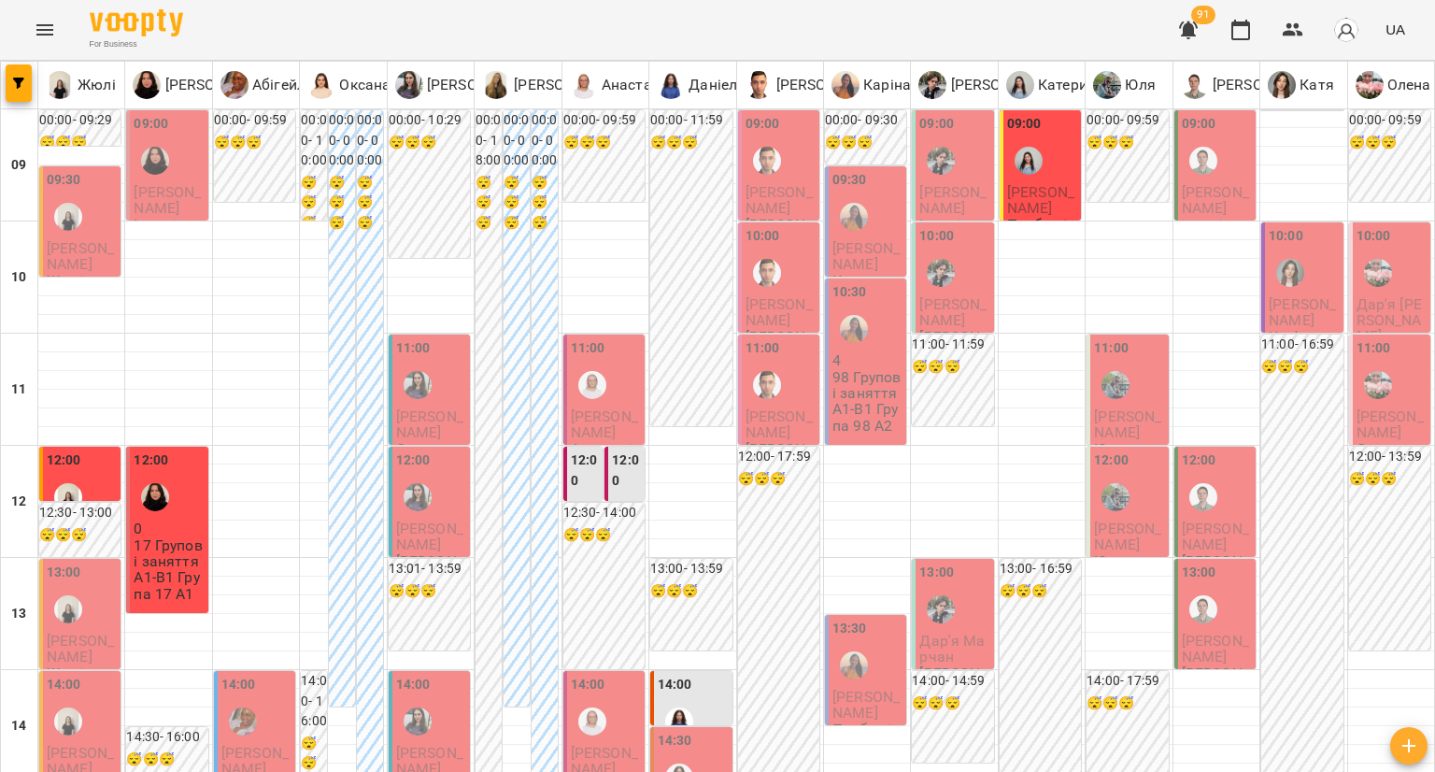
scroll to position [467, 0]
type input "**********"
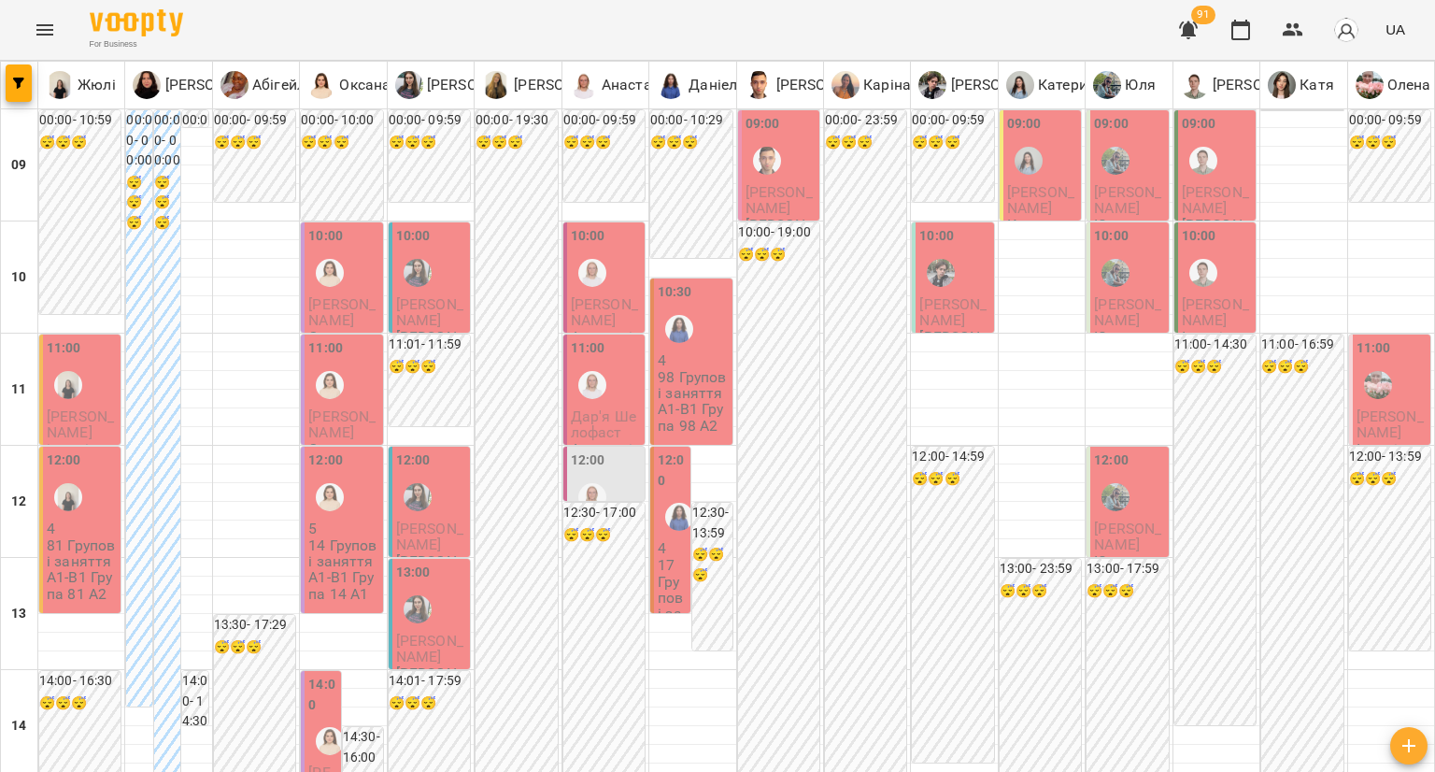
scroll to position [93, 0]
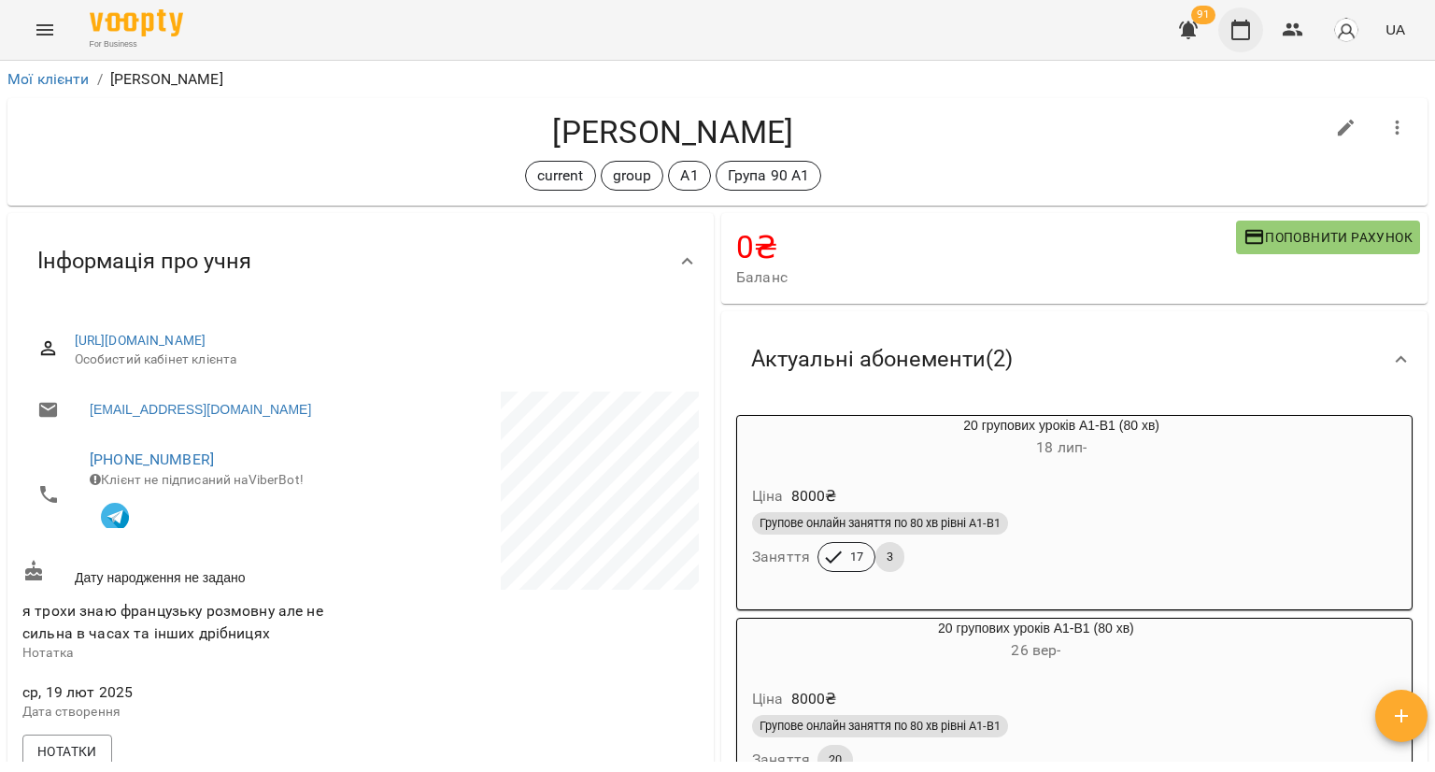
click at [1243, 42] on button "button" at bounding box center [1240, 29] width 45 height 45
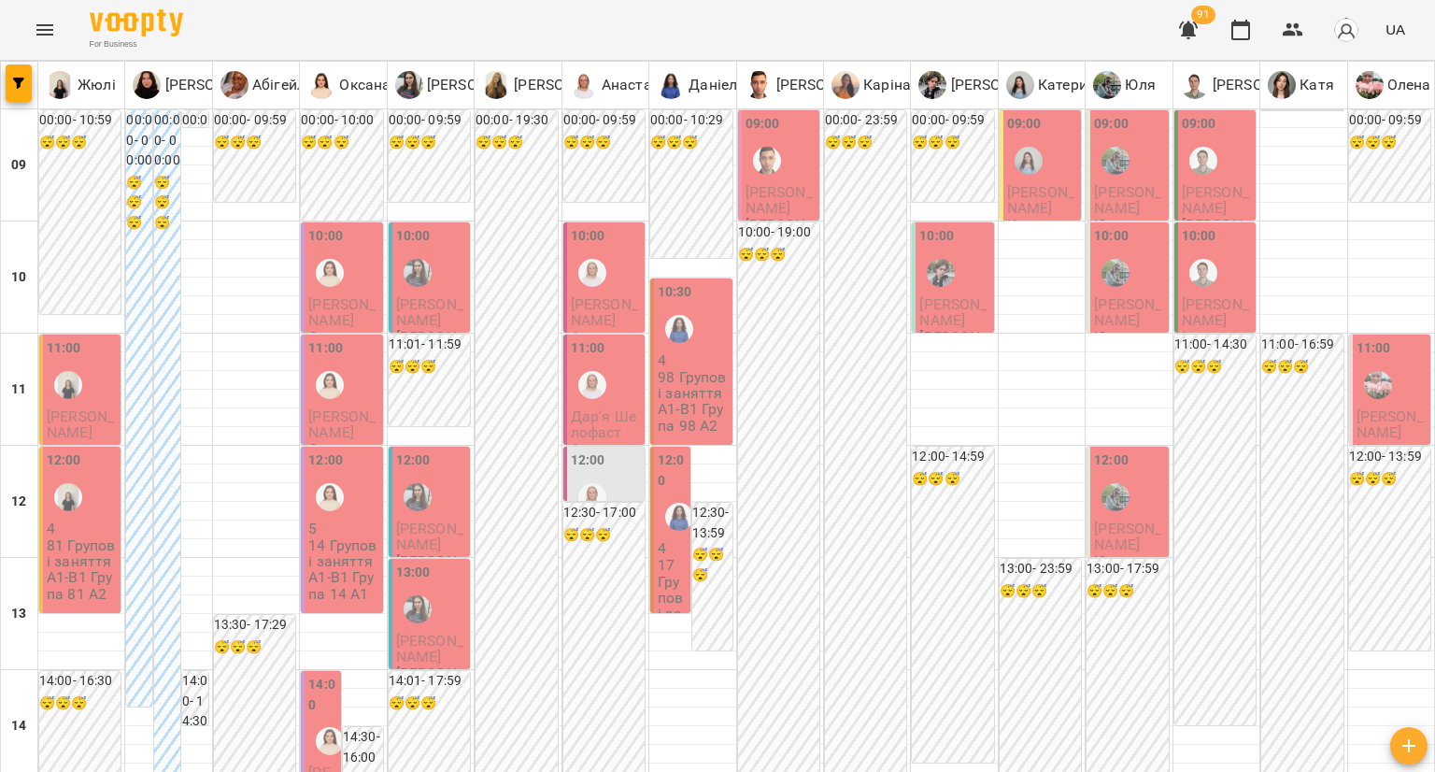
type input "**********"
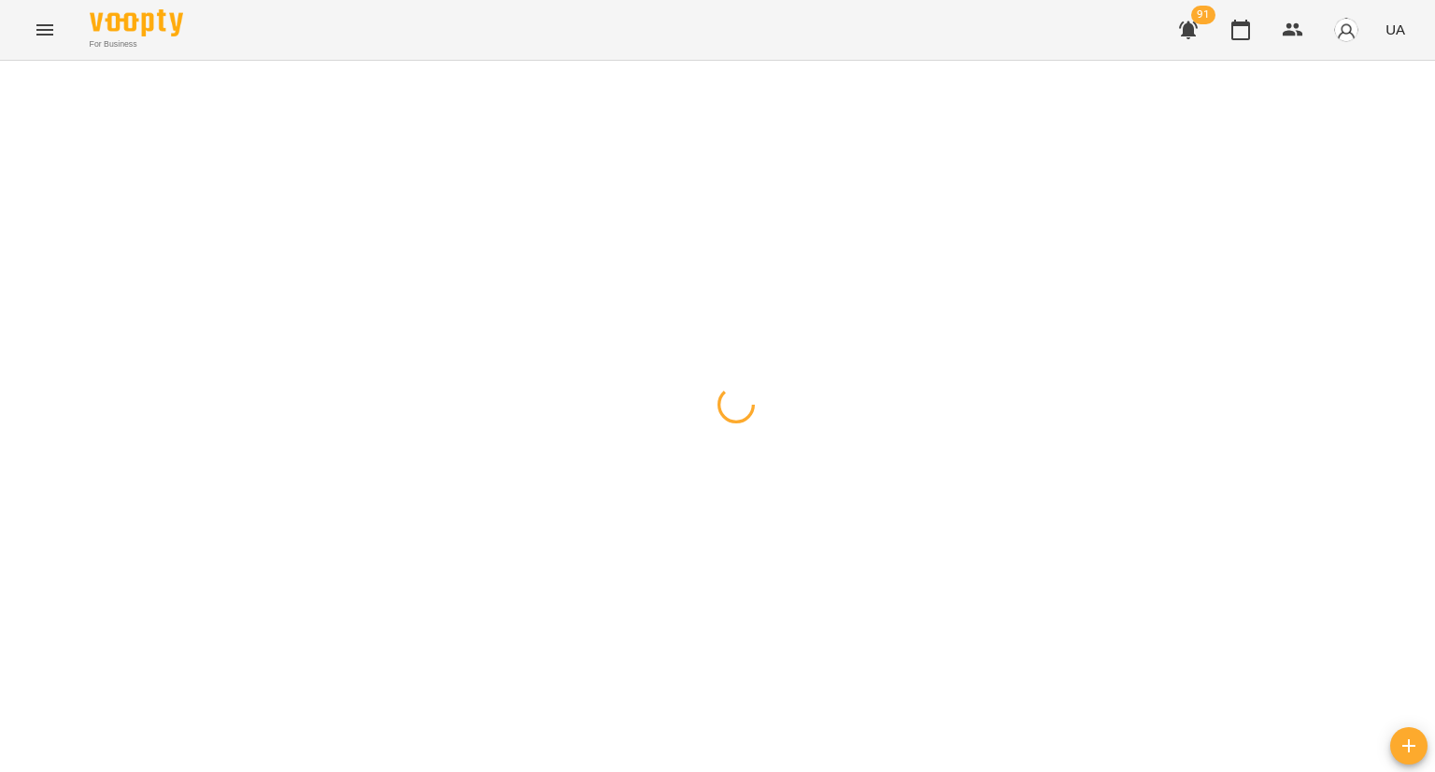
click at [646, 61] on div at bounding box center [717, 61] width 1435 height 0
click at [637, 61] on div at bounding box center [717, 61] width 1435 height 0
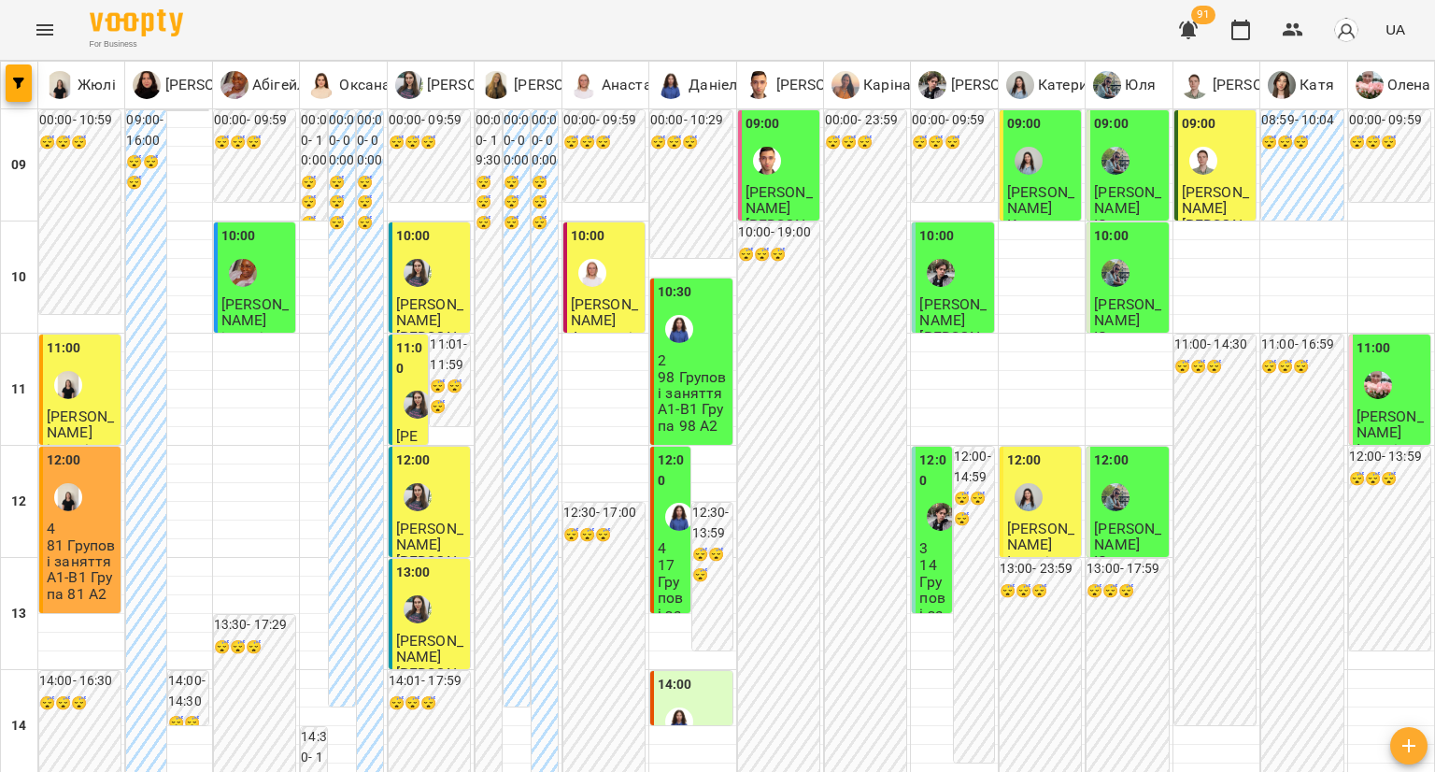
scroll to position [93, 0]
click at [424, 519] on span "[PERSON_NAME]" at bounding box center [429, 536] width 67 height 34
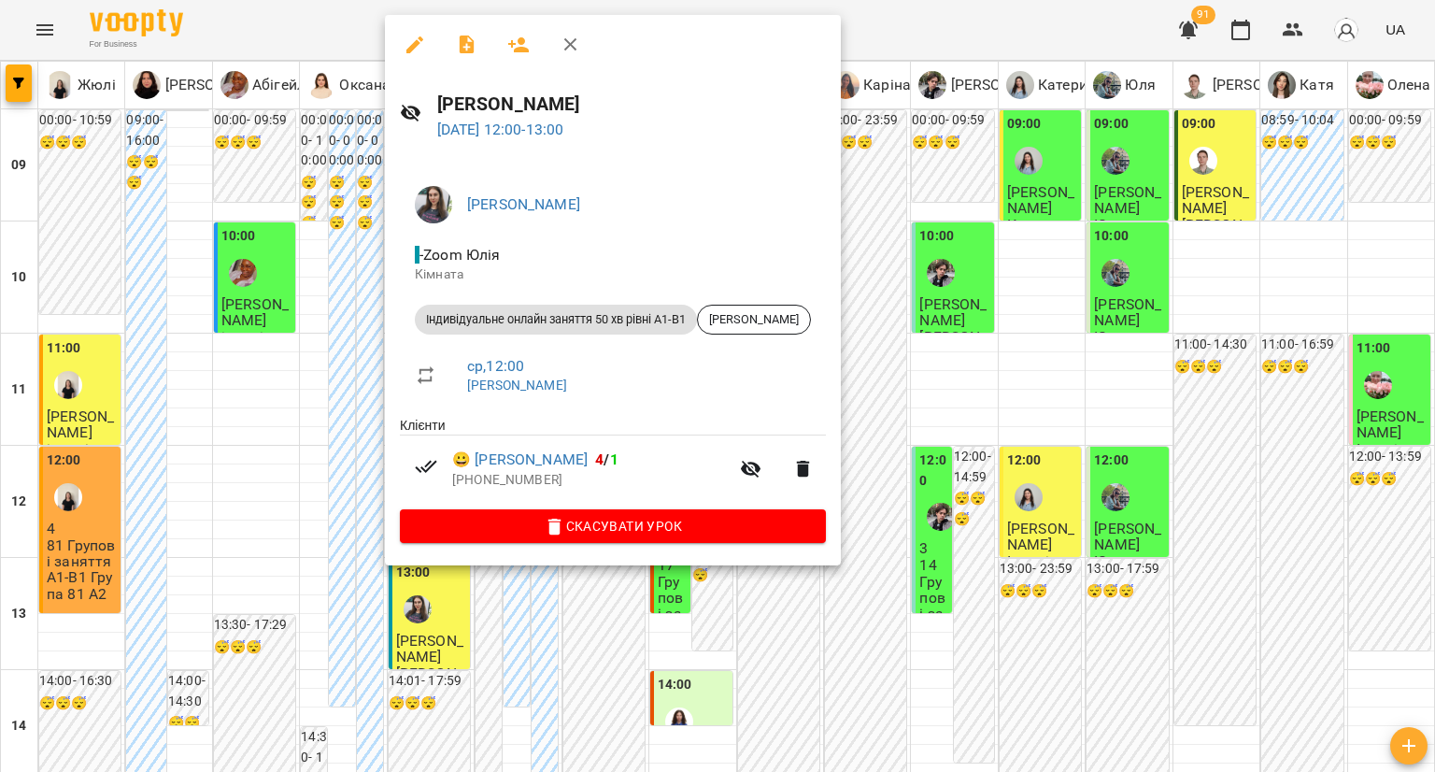
click at [374, 460] on div at bounding box center [717, 386] width 1435 height 772
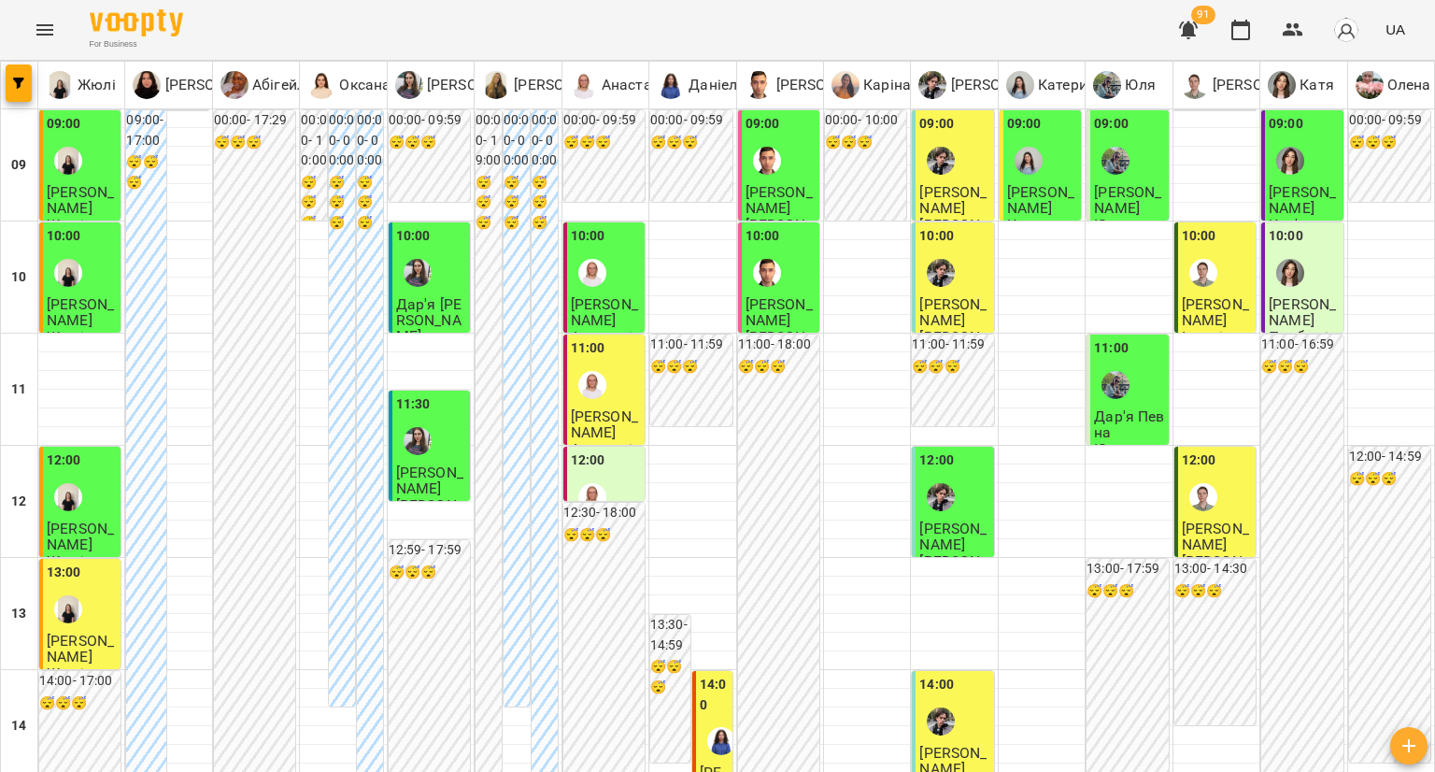
scroll to position [841, 0]
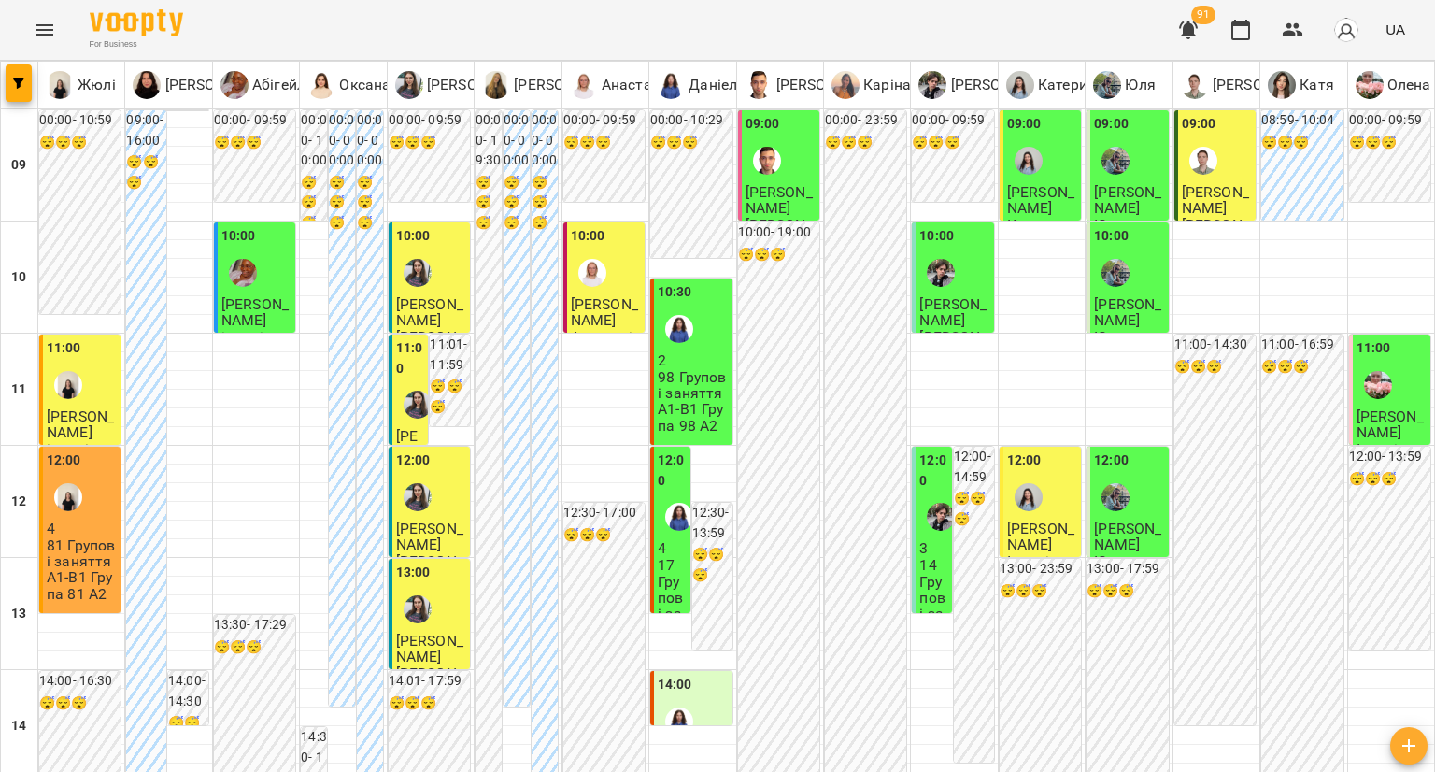
scroll to position [1028, 0]
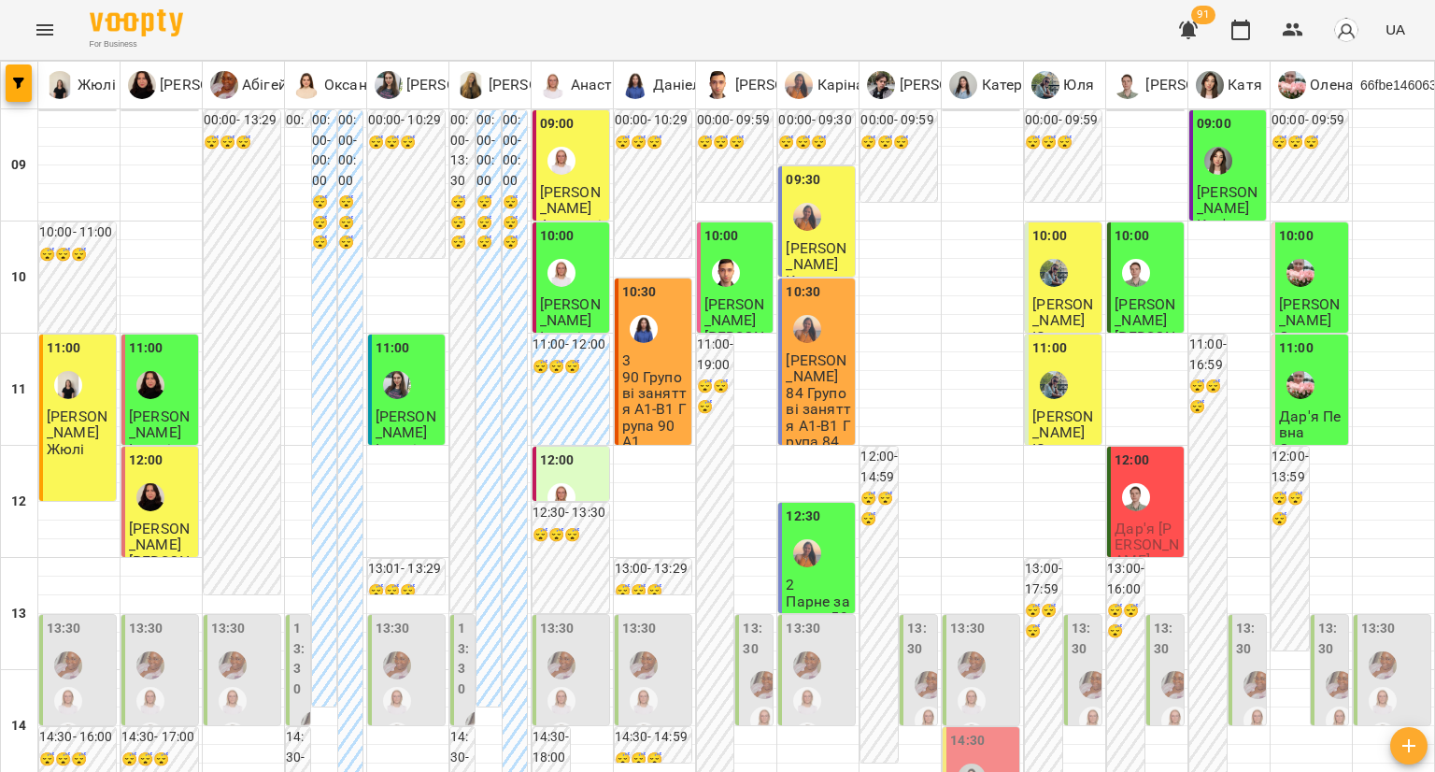
type input "**********"
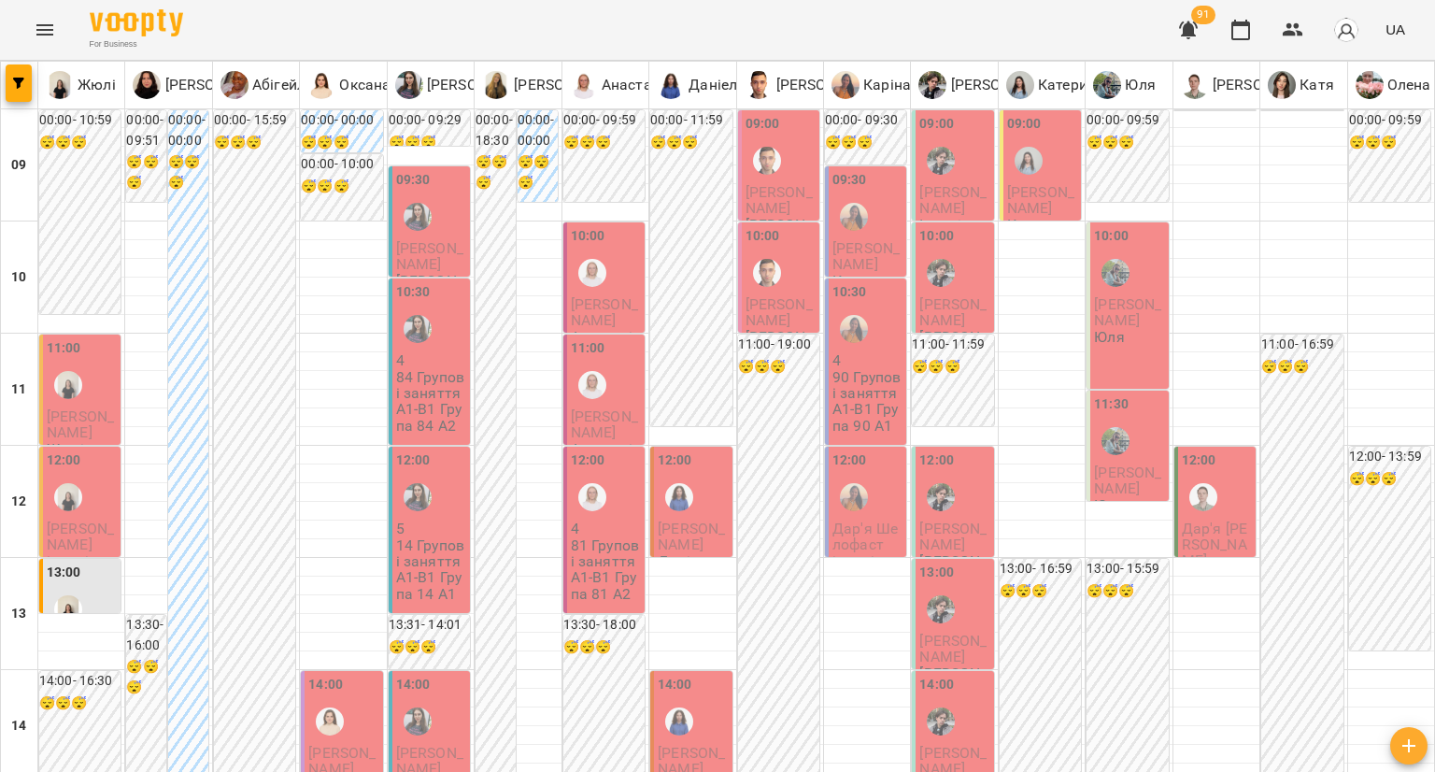
scroll to position [374, 0]
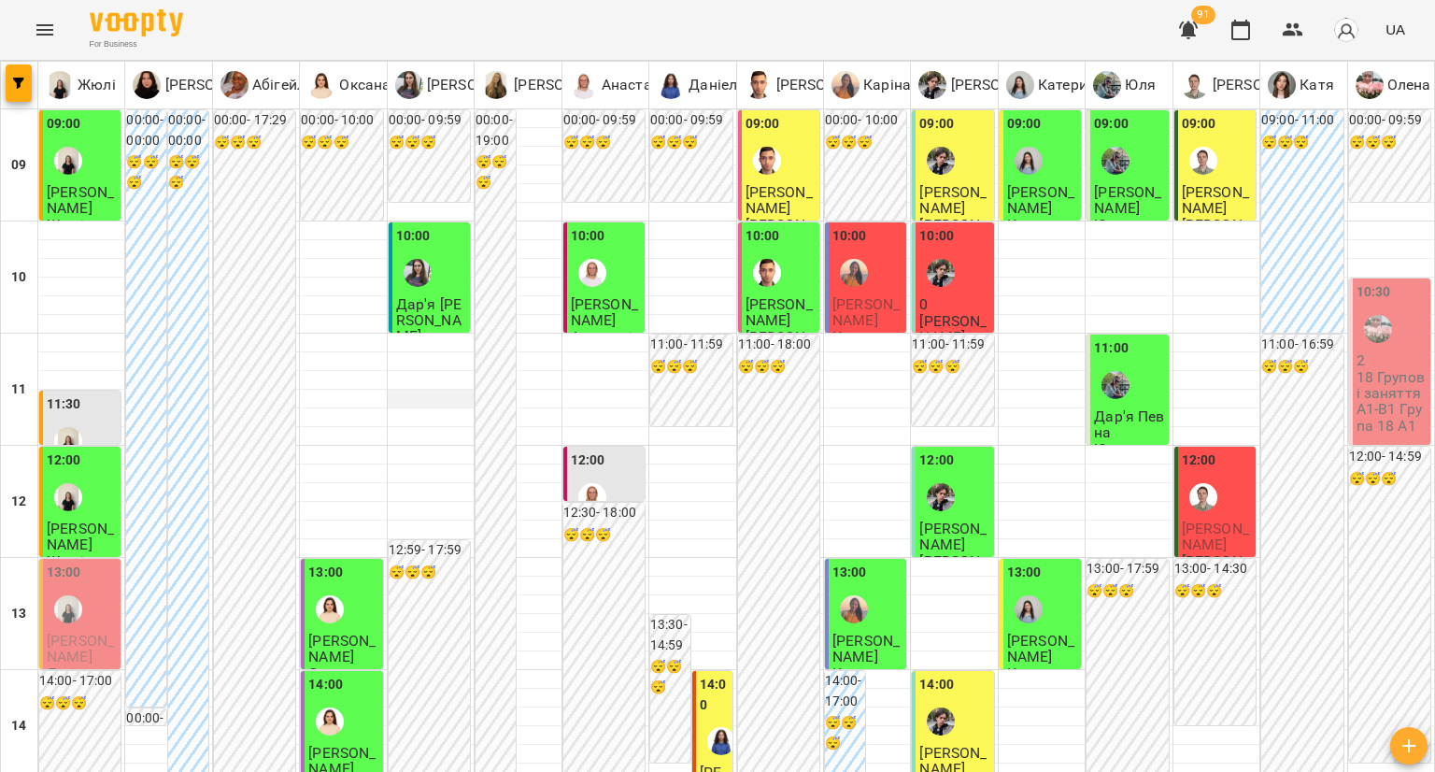
scroll to position [934, 0]
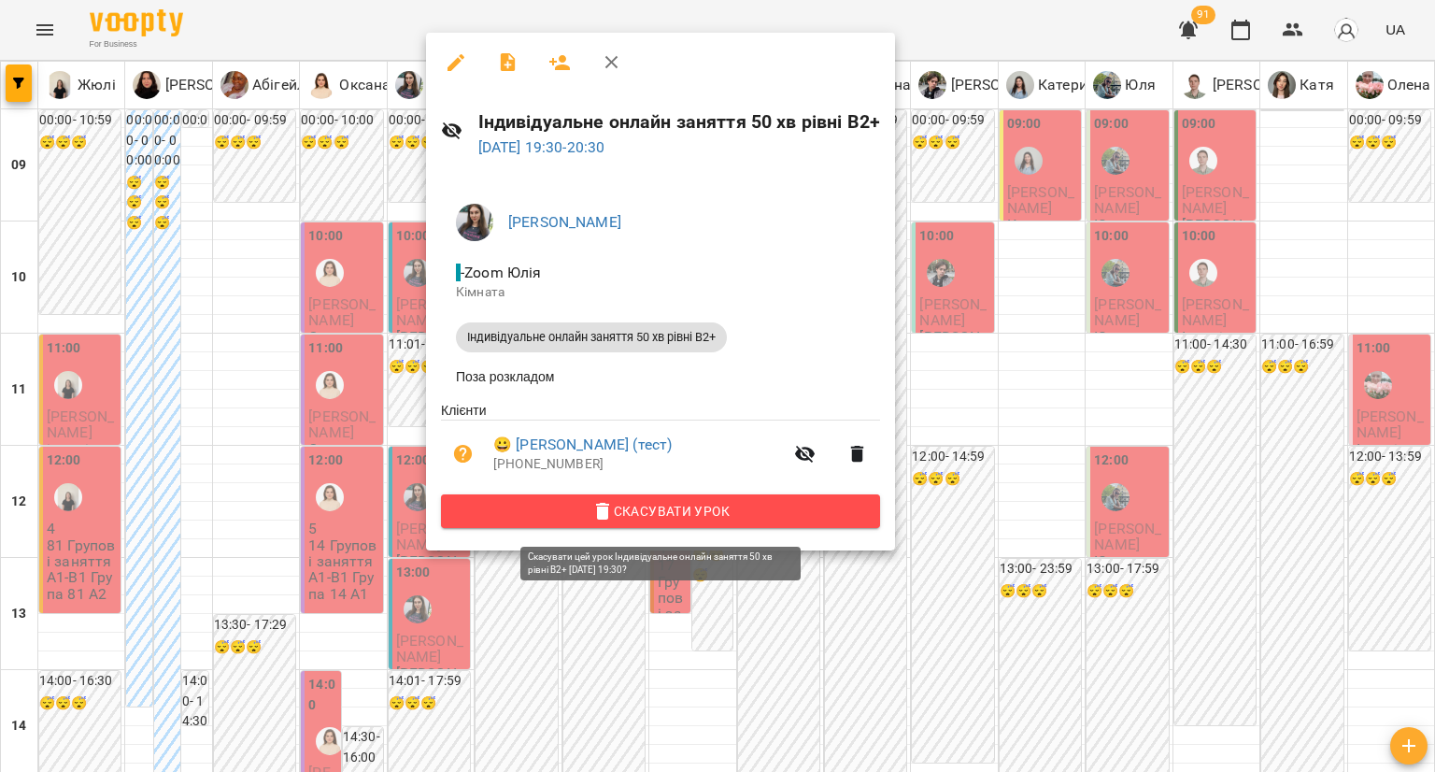
click at [511, 511] on span "Скасувати Урок" at bounding box center [660, 511] width 409 height 22
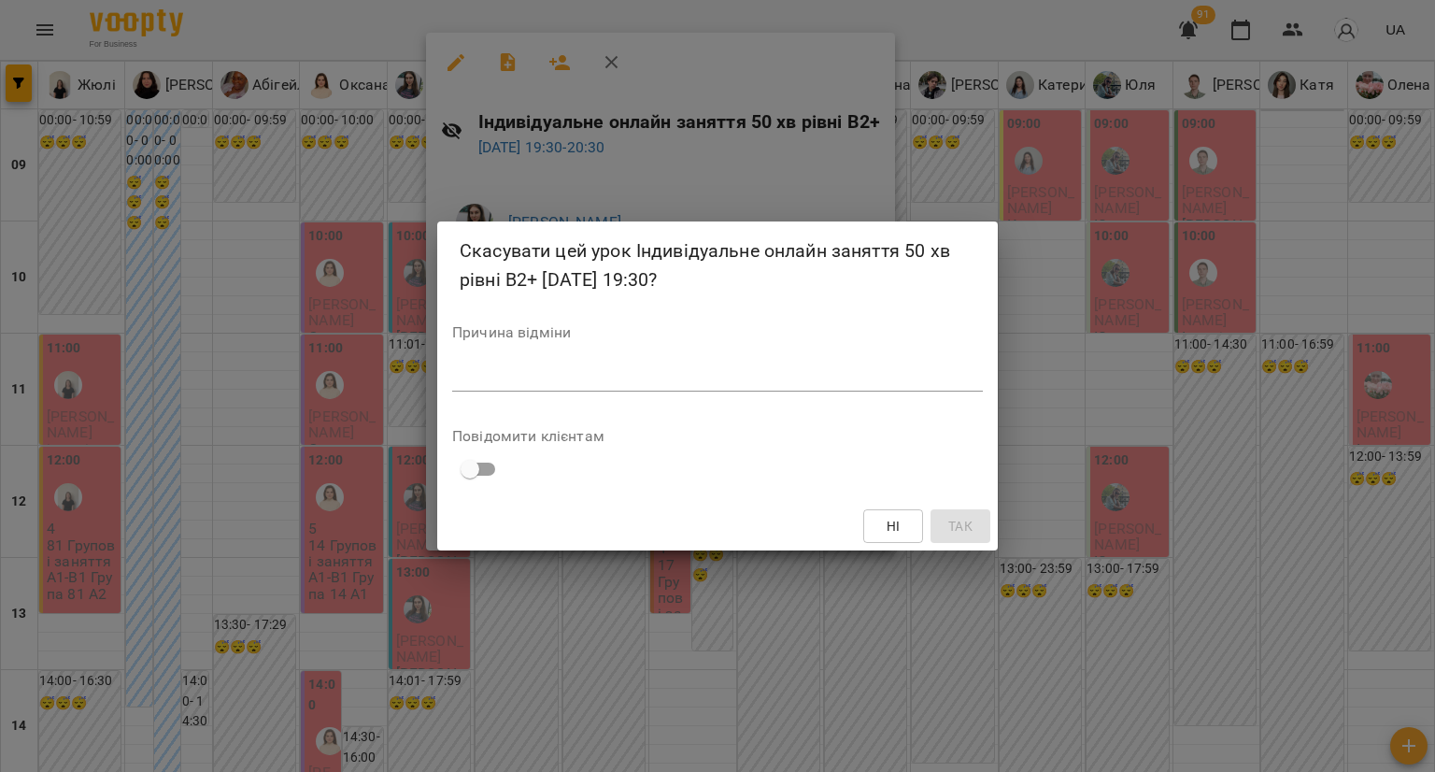
click at [600, 360] on div "Причина відміни *" at bounding box center [717, 362] width 531 height 75
drag, startPoint x: 602, startPoint y: 356, endPoint x: 572, endPoint y: 404, distance: 57.0
click at [572, 404] on div "Скасувати цей урок Індивідуальне онлайн заняття 50 хв рівні В2+ 24 вер 2025 19:…" at bounding box center [717, 385] width 560 height 329
click at [568, 376] on textarea at bounding box center [717, 376] width 531 height 18
click at [957, 509] on button "Так" at bounding box center [960, 526] width 60 height 34
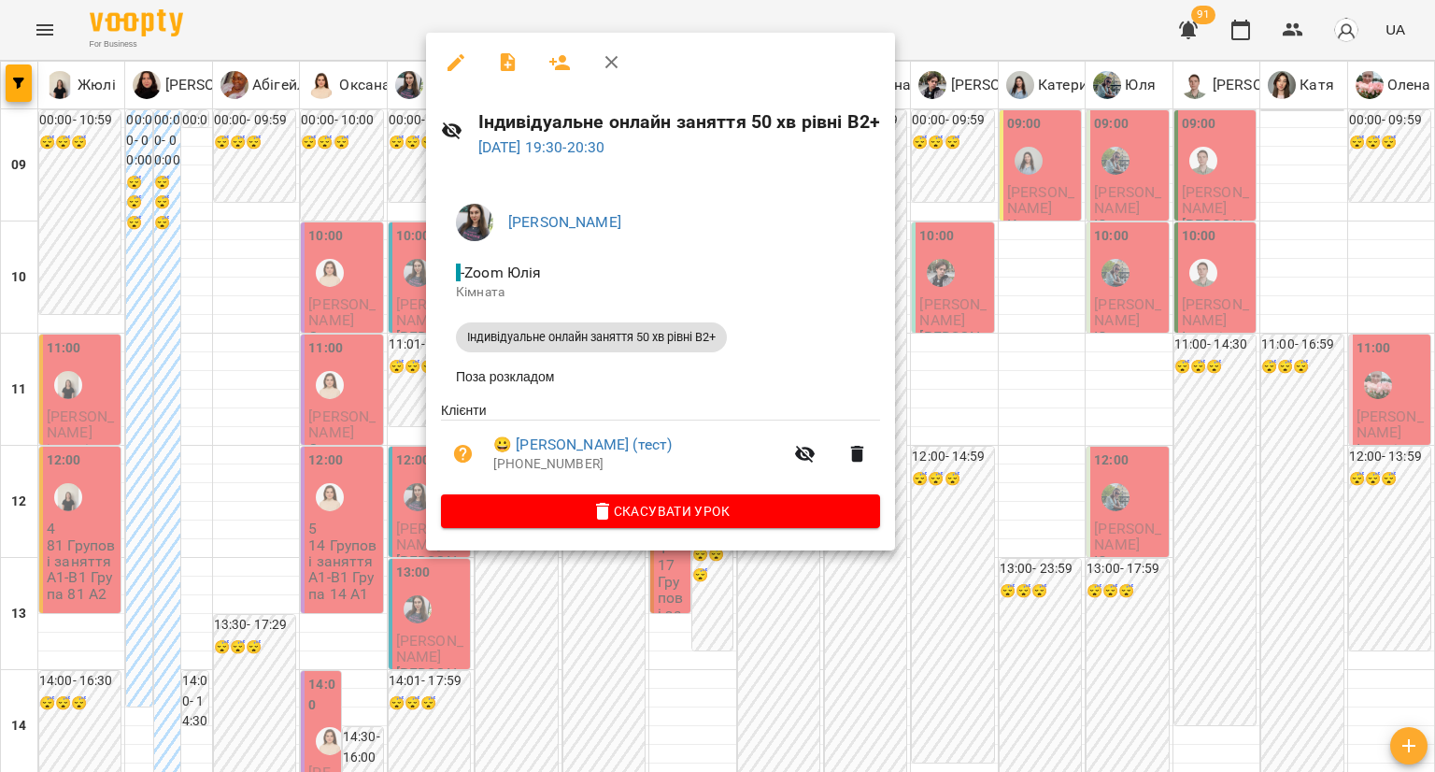
click at [811, 669] on div at bounding box center [717, 386] width 1435 height 772
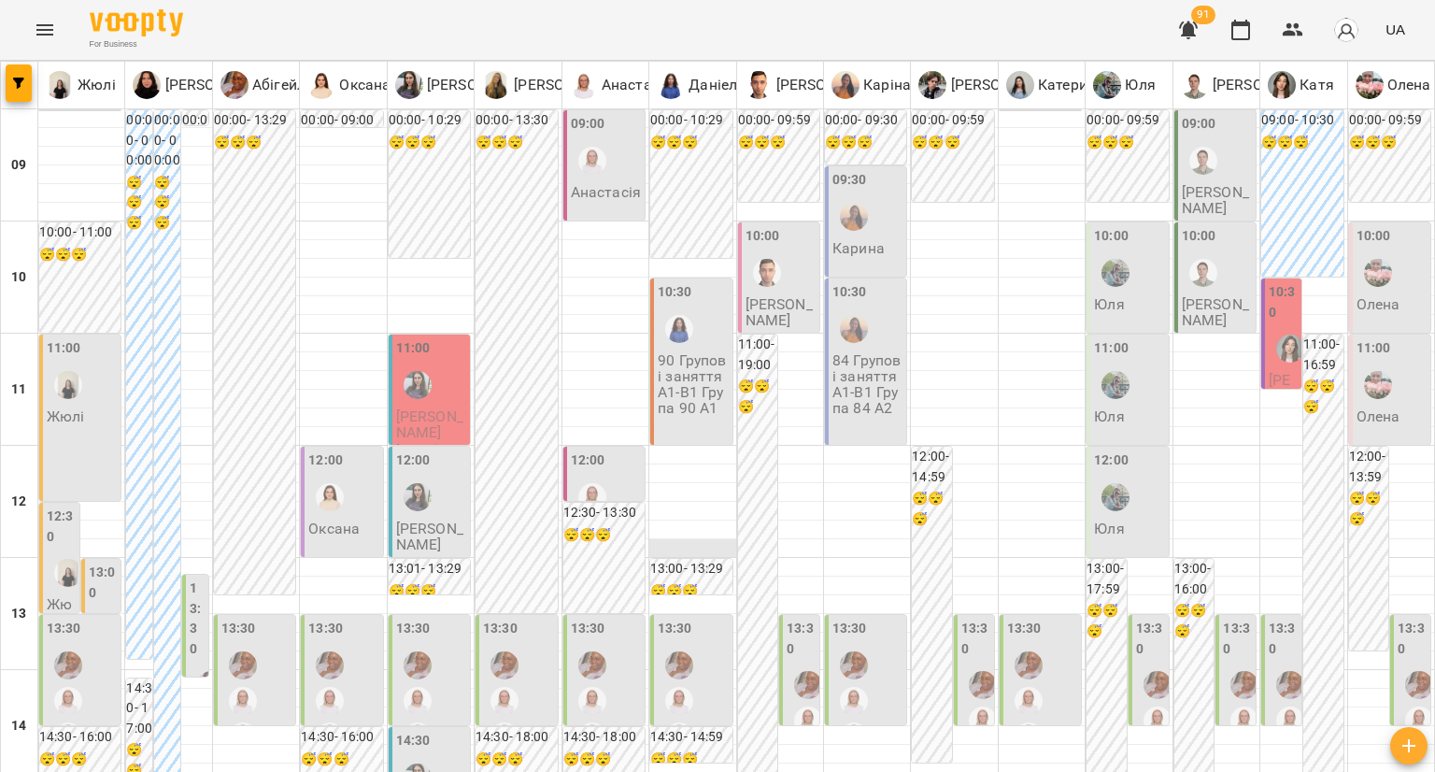
scroll to position [841, 0]
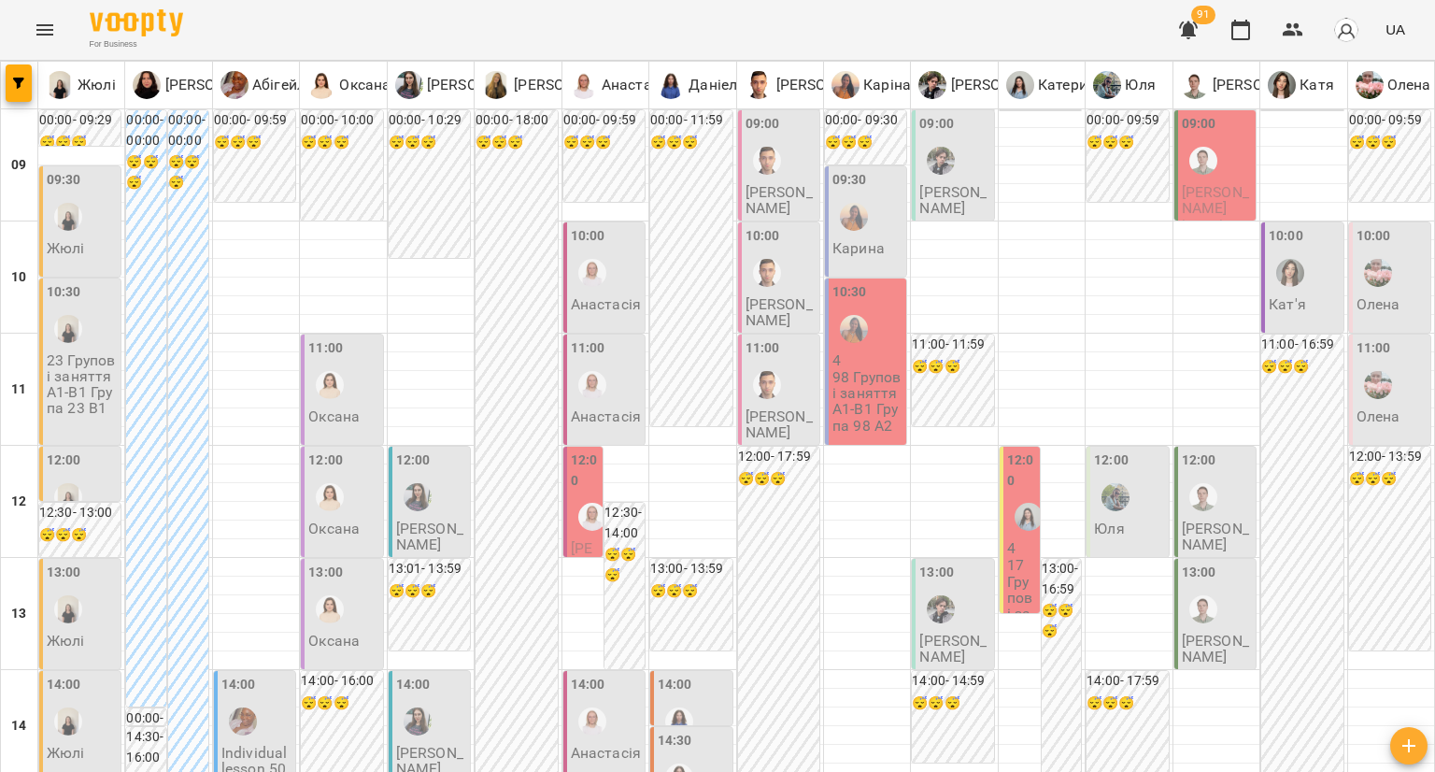
scroll to position [0, 0]
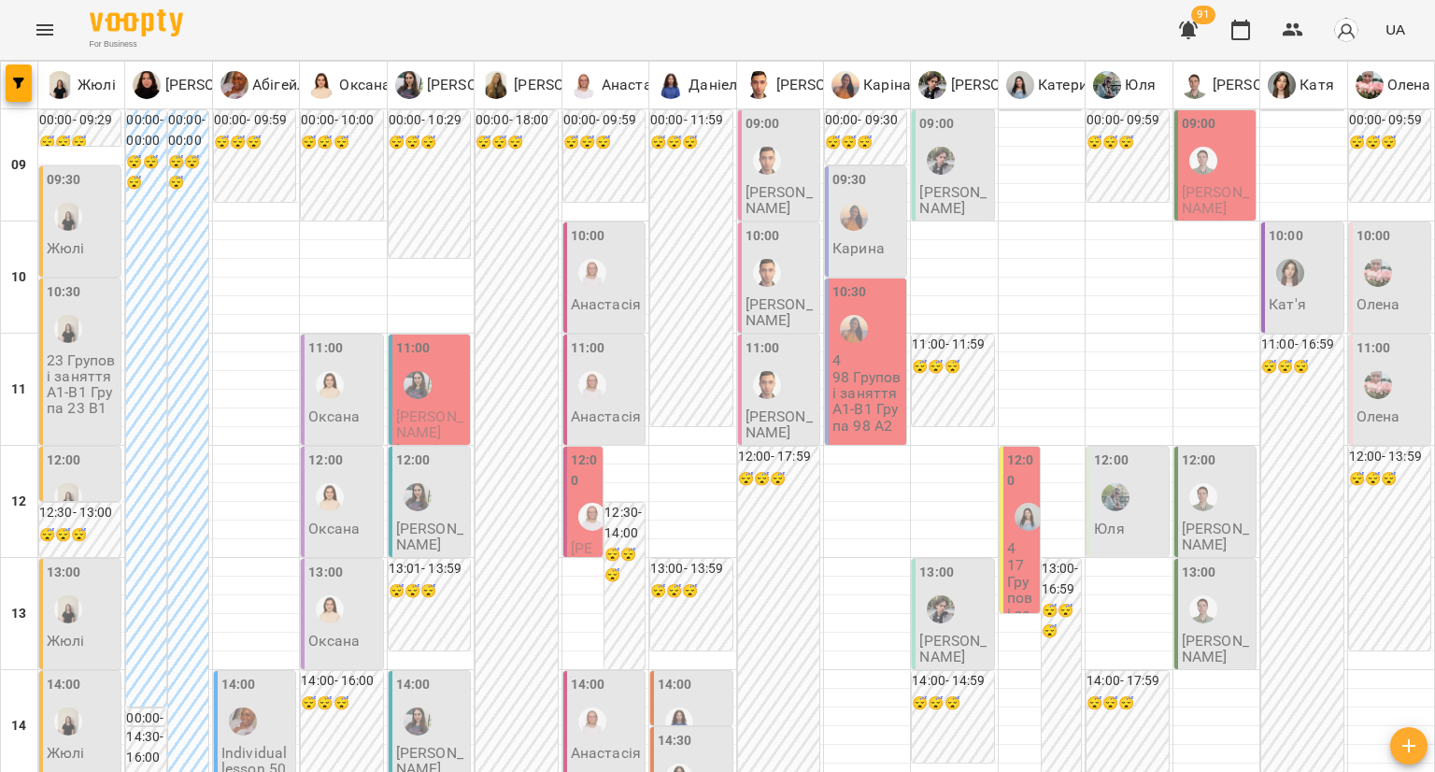
scroll to position [747, 0]
